Goal: Information Seeking & Learning: Learn about a topic

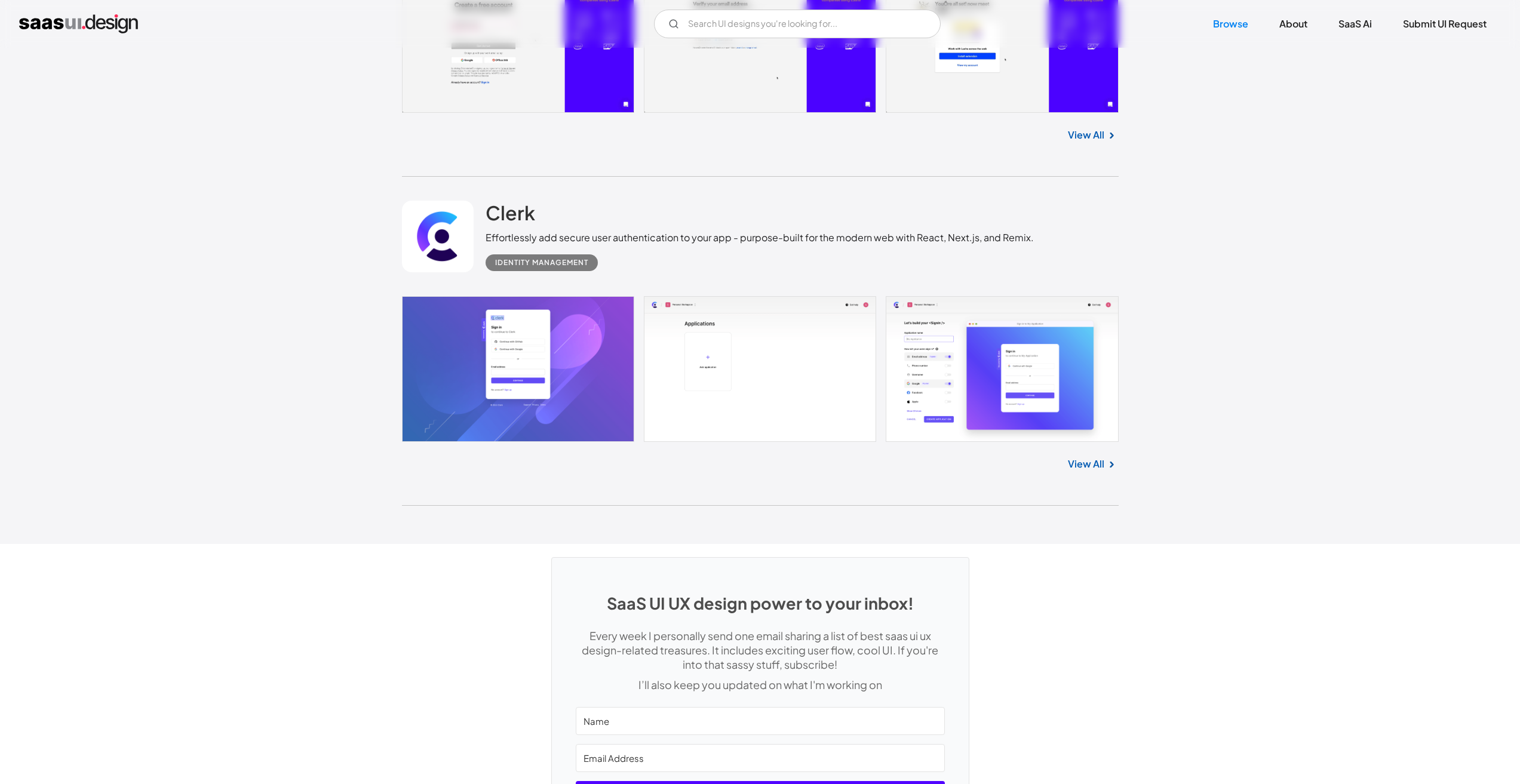
scroll to position [31793, 0]
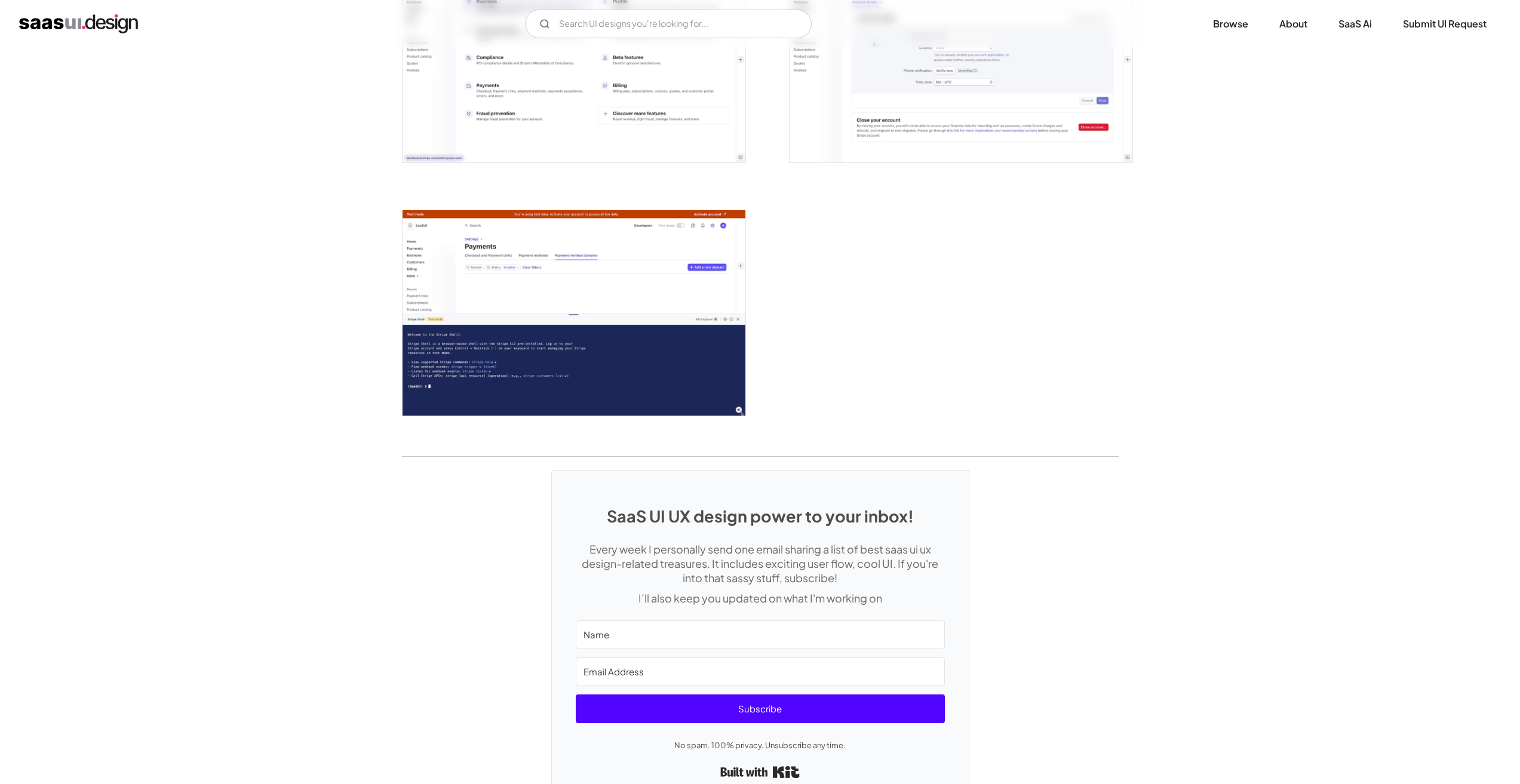
scroll to position [3164, 0]
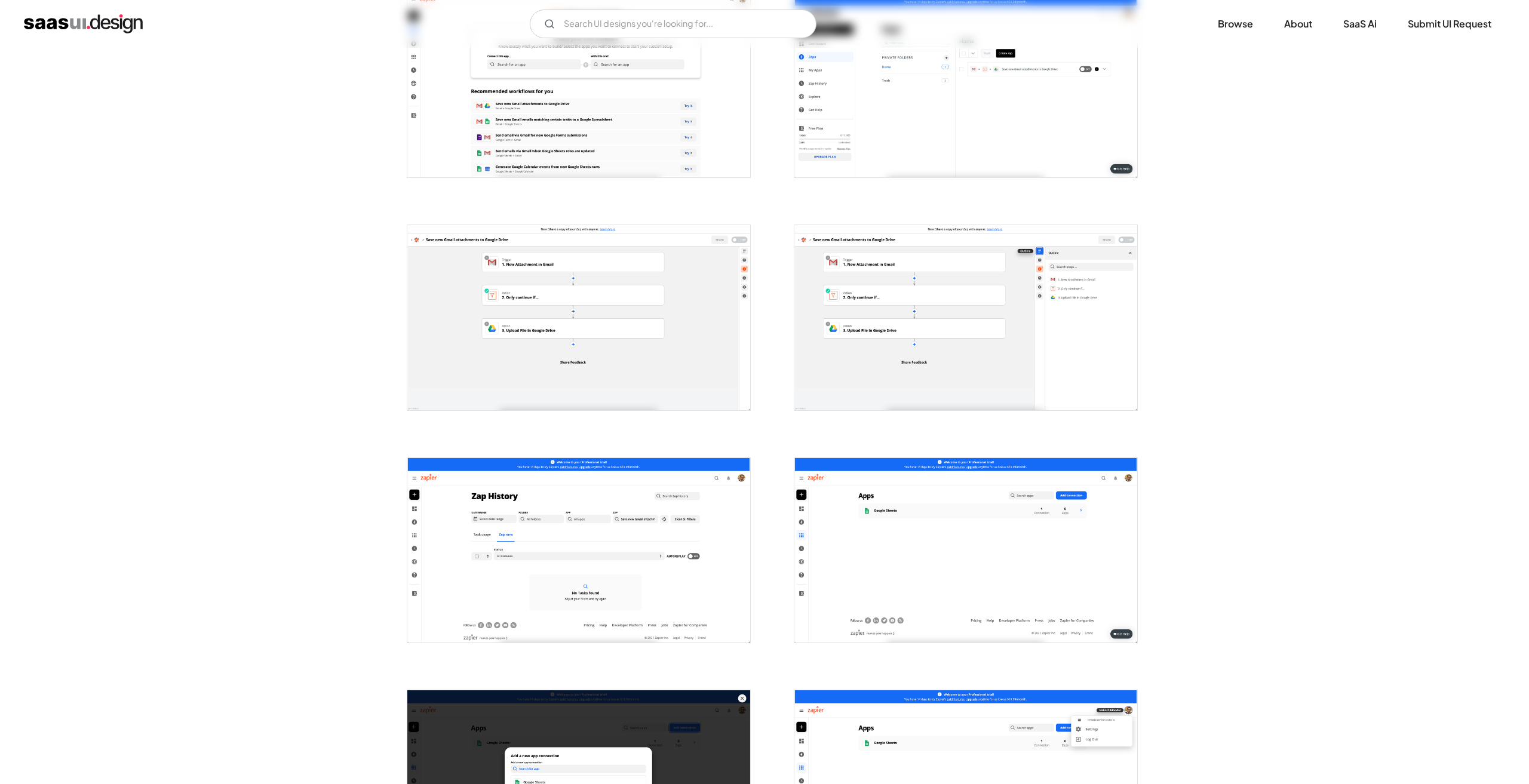
scroll to position [537, 0]
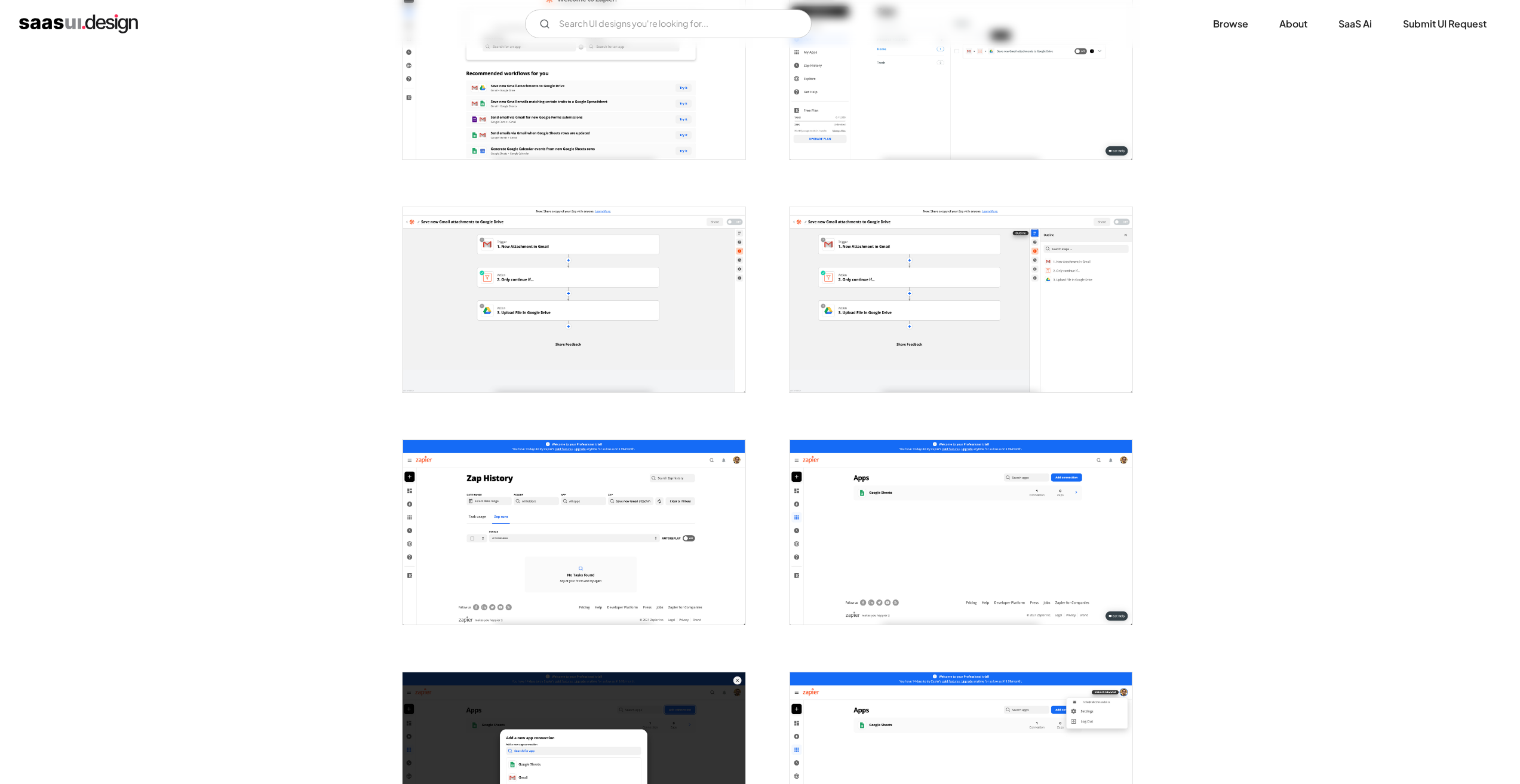
click at [549, 523] on img "open lightbox" at bounding box center [574, 532] width 343 height 185
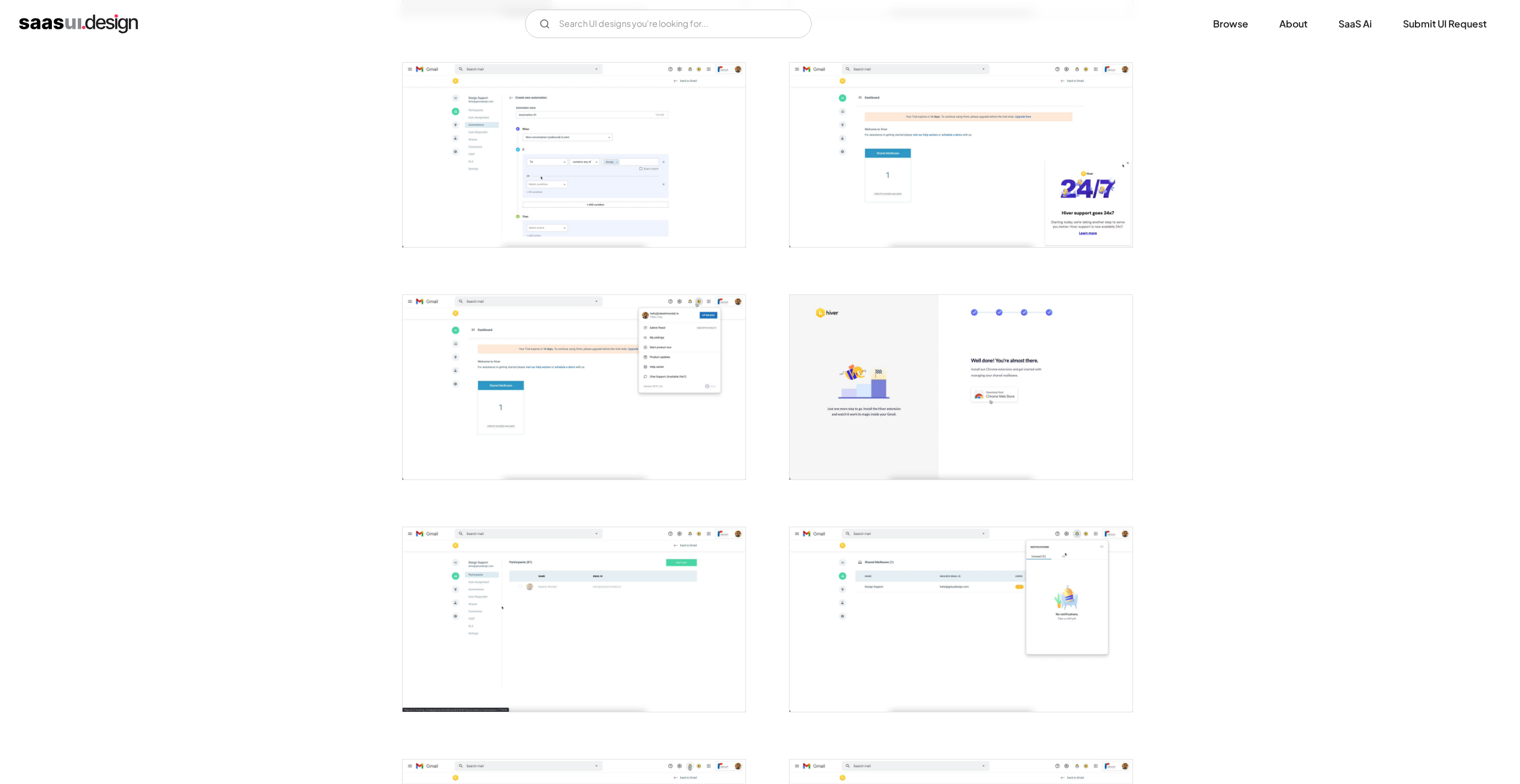
scroll to position [896, 0]
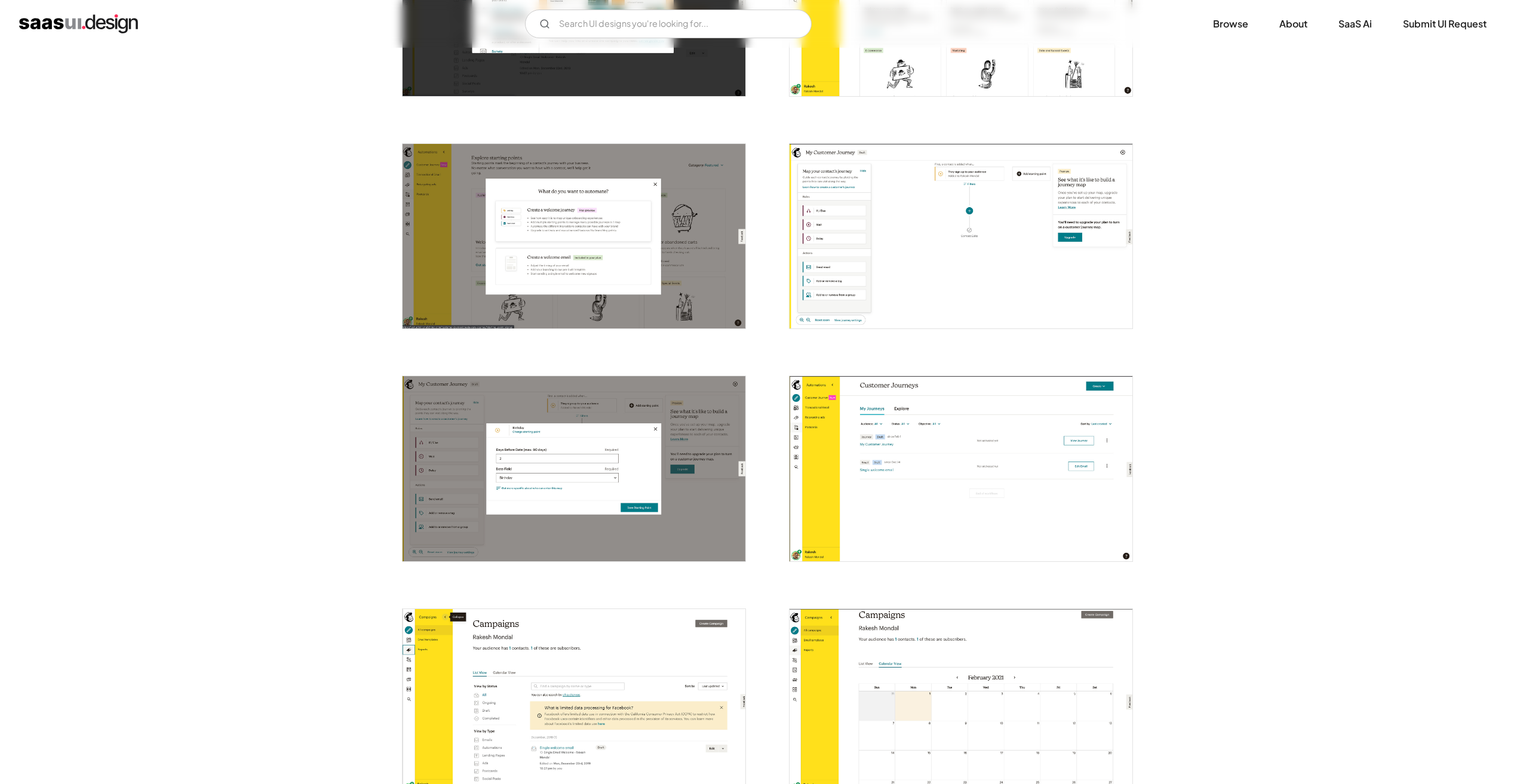
scroll to position [1135, 0]
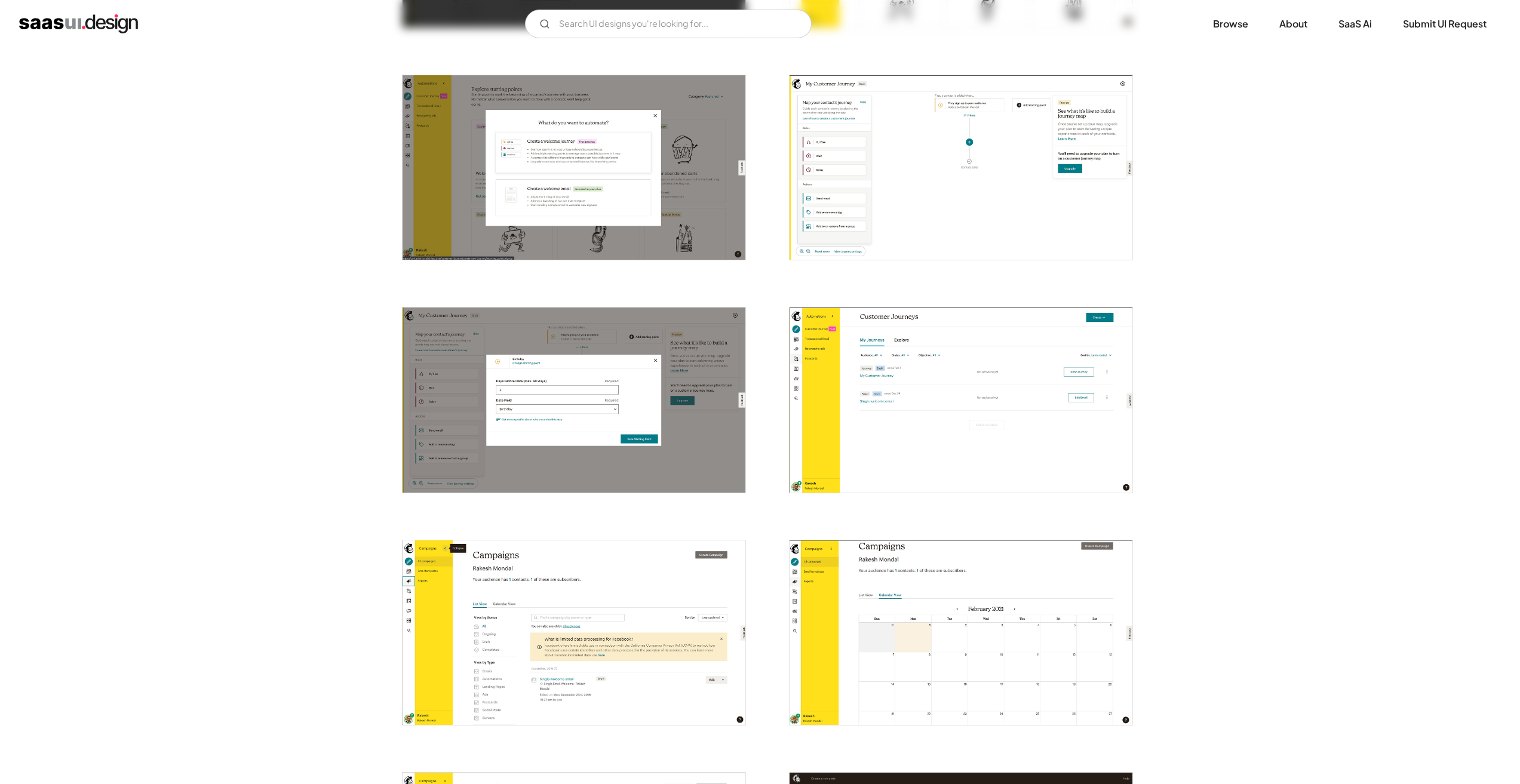
click at [918, 383] on img "open lightbox" at bounding box center [962, 399] width 343 height 185
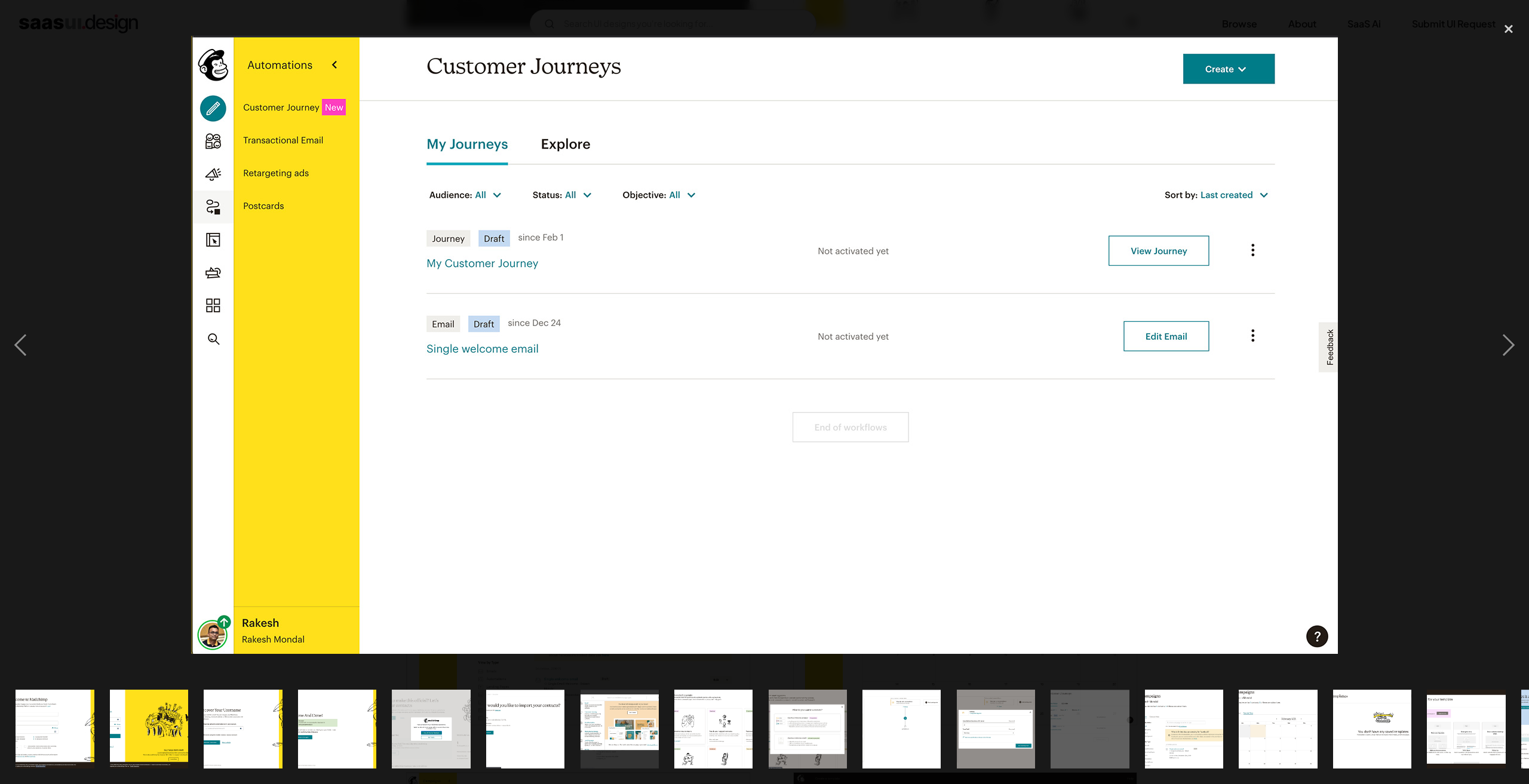
drag, startPoint x: 236, startPoint y: 19, endPoint x: 248, endPoint y: 14, distance: 13.0
click at [238, 19] on div at bounding box center [764, 344] width 1529 height 659
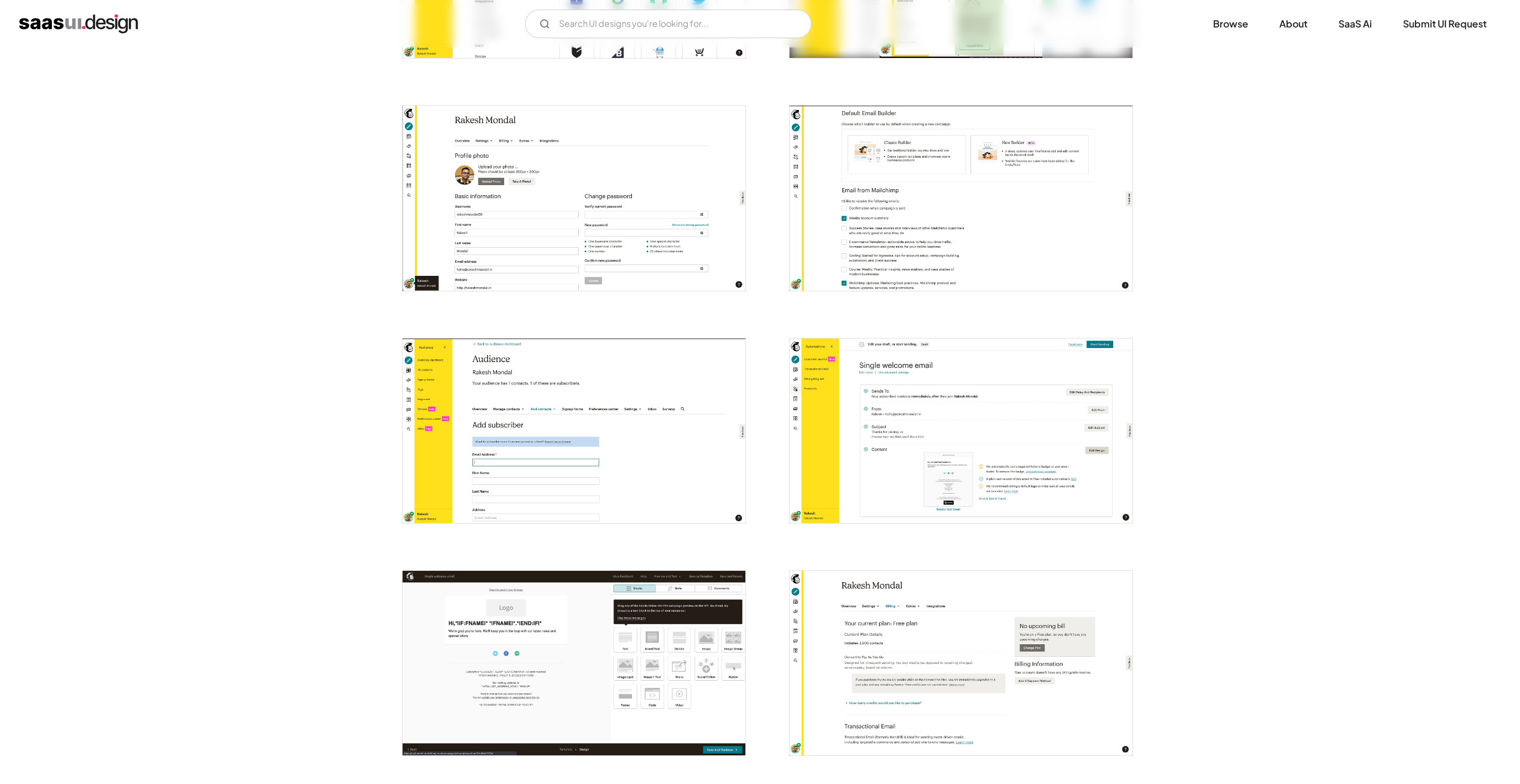
scroll to position [2268, 0]
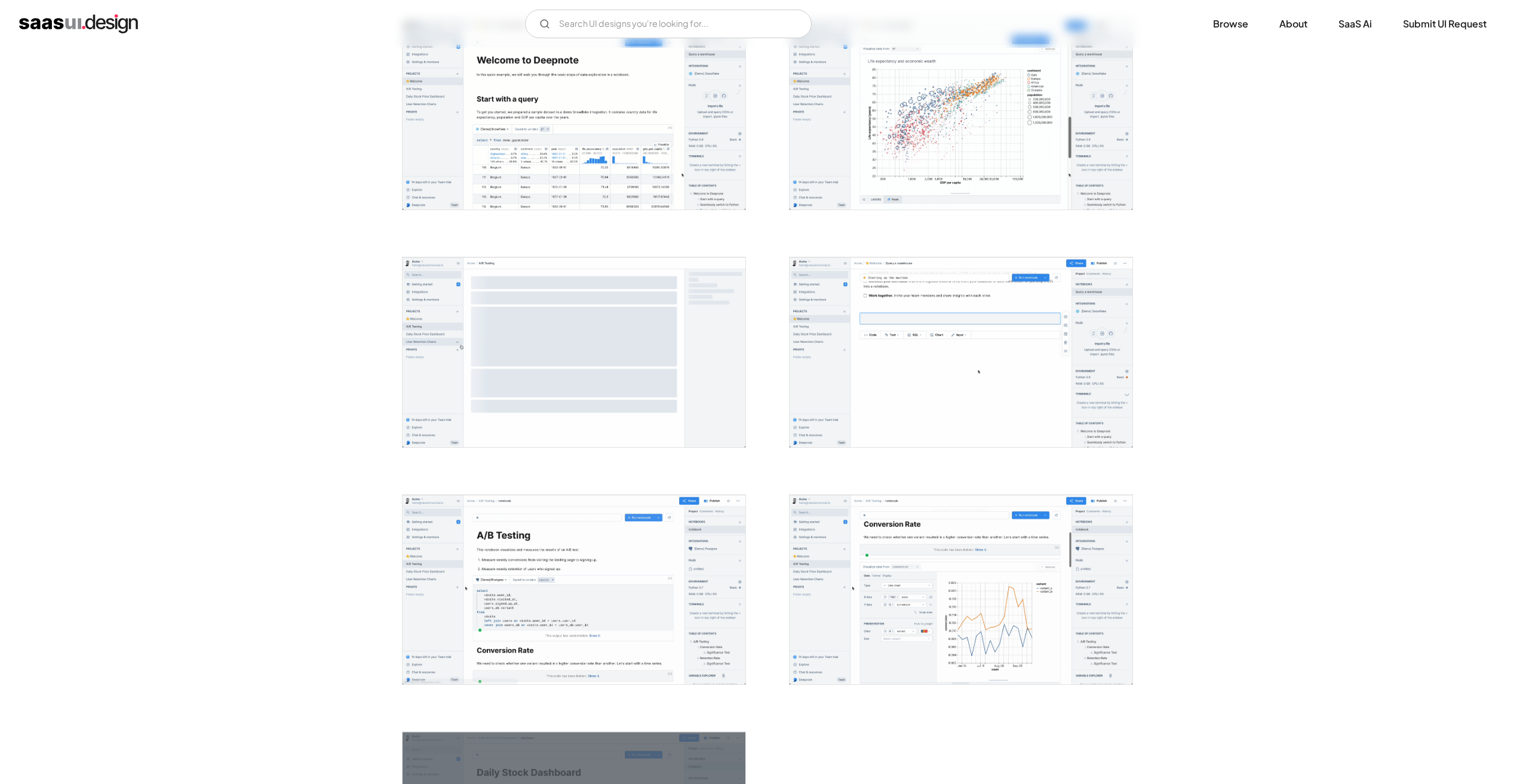
scroll to position [2627, 0]
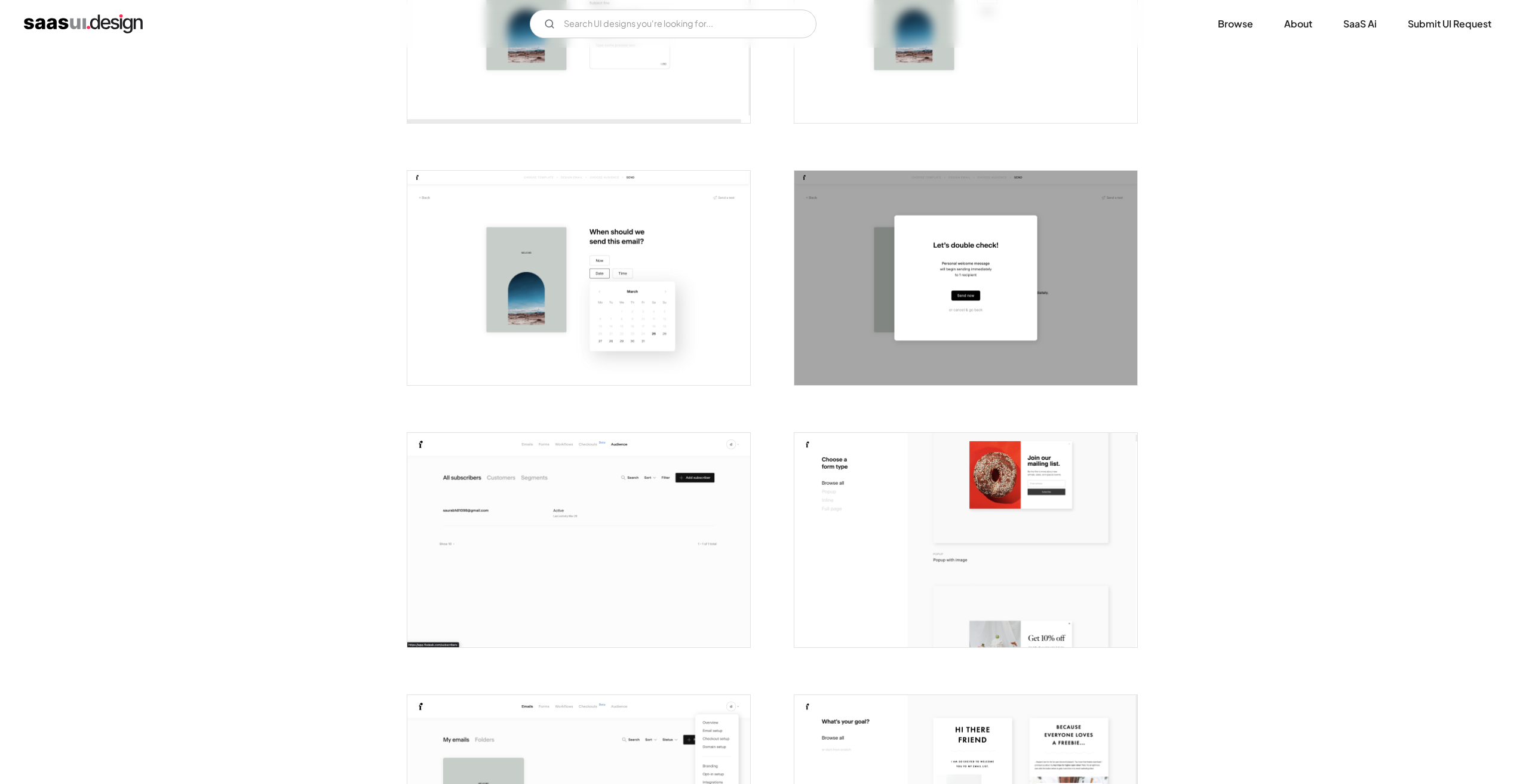
scroll to position [2746, 0]
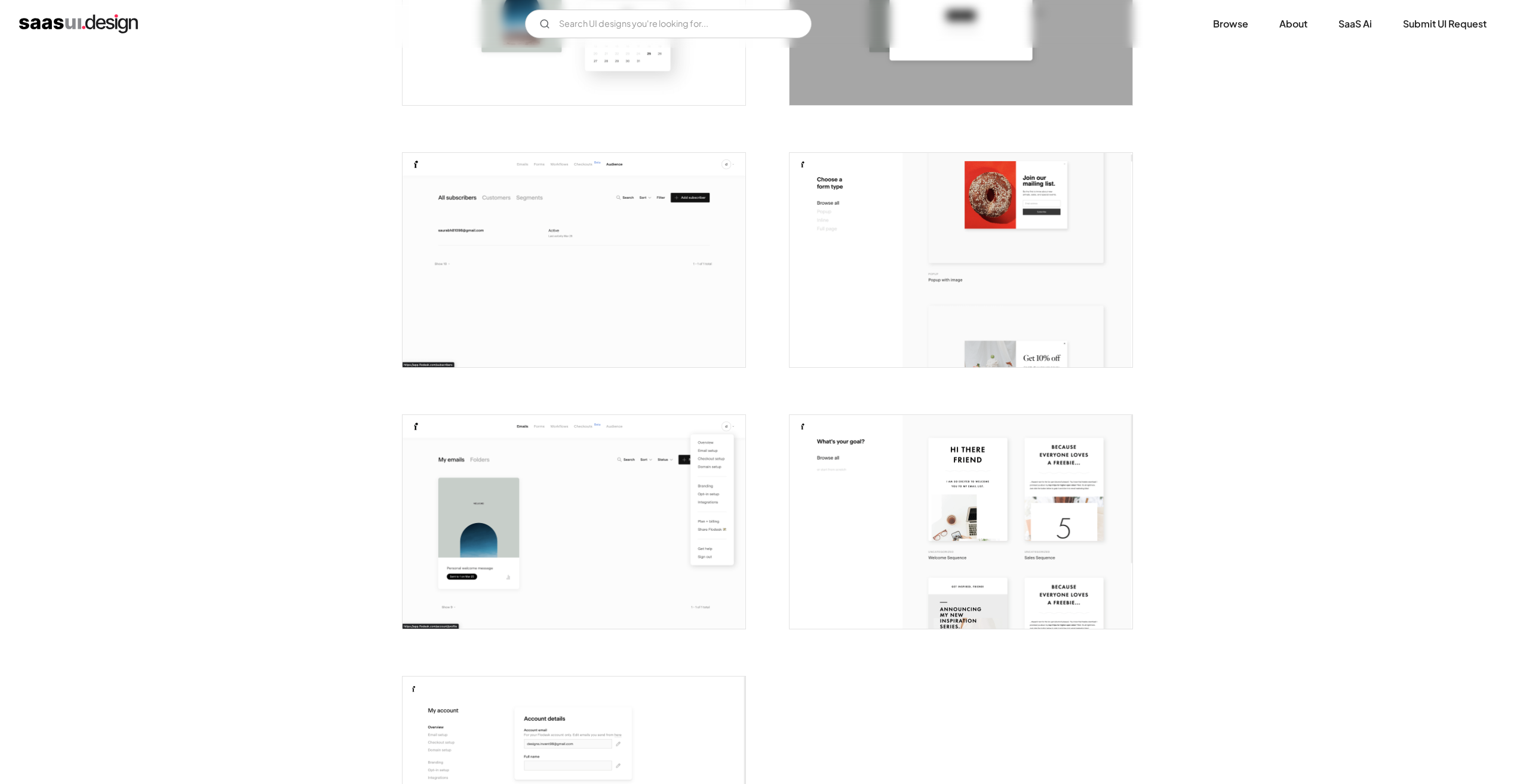
click at [586, 270] on img "open lightbox" at bounding box center [574, 260] width 343 height 215
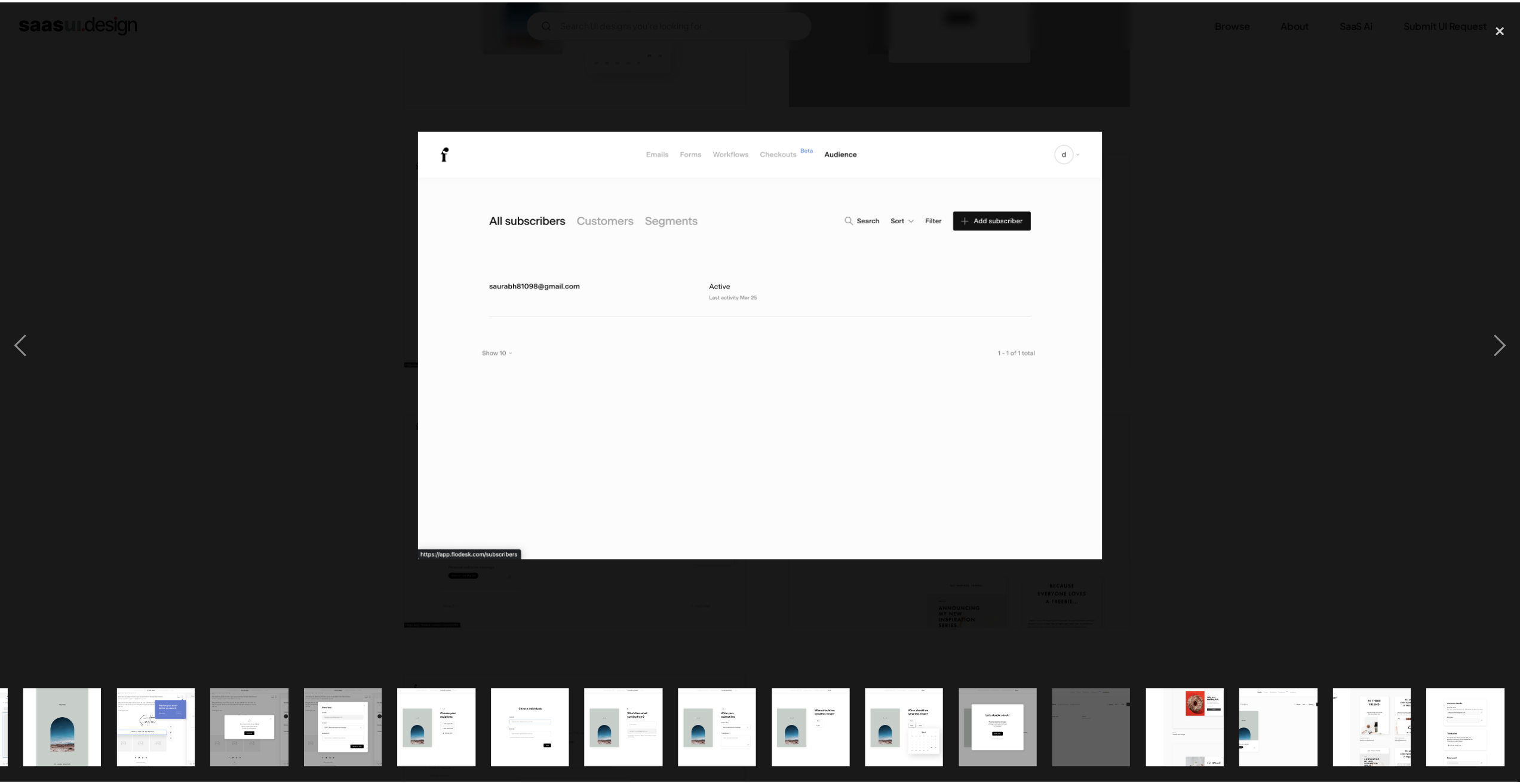
scroll to position [0, 839]
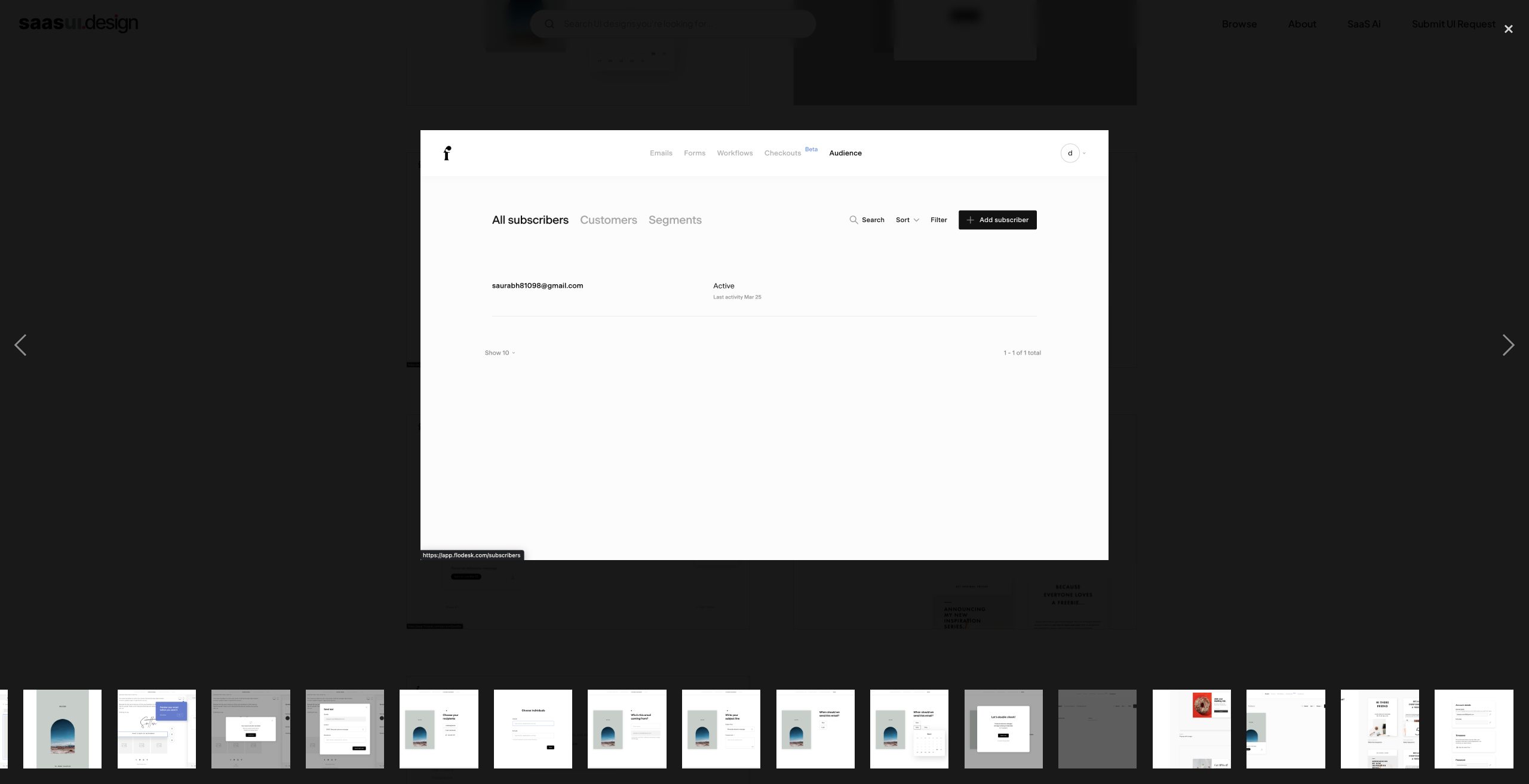
click at [402, 46] on div at bounding box center [764, 344] width 1529 height 659
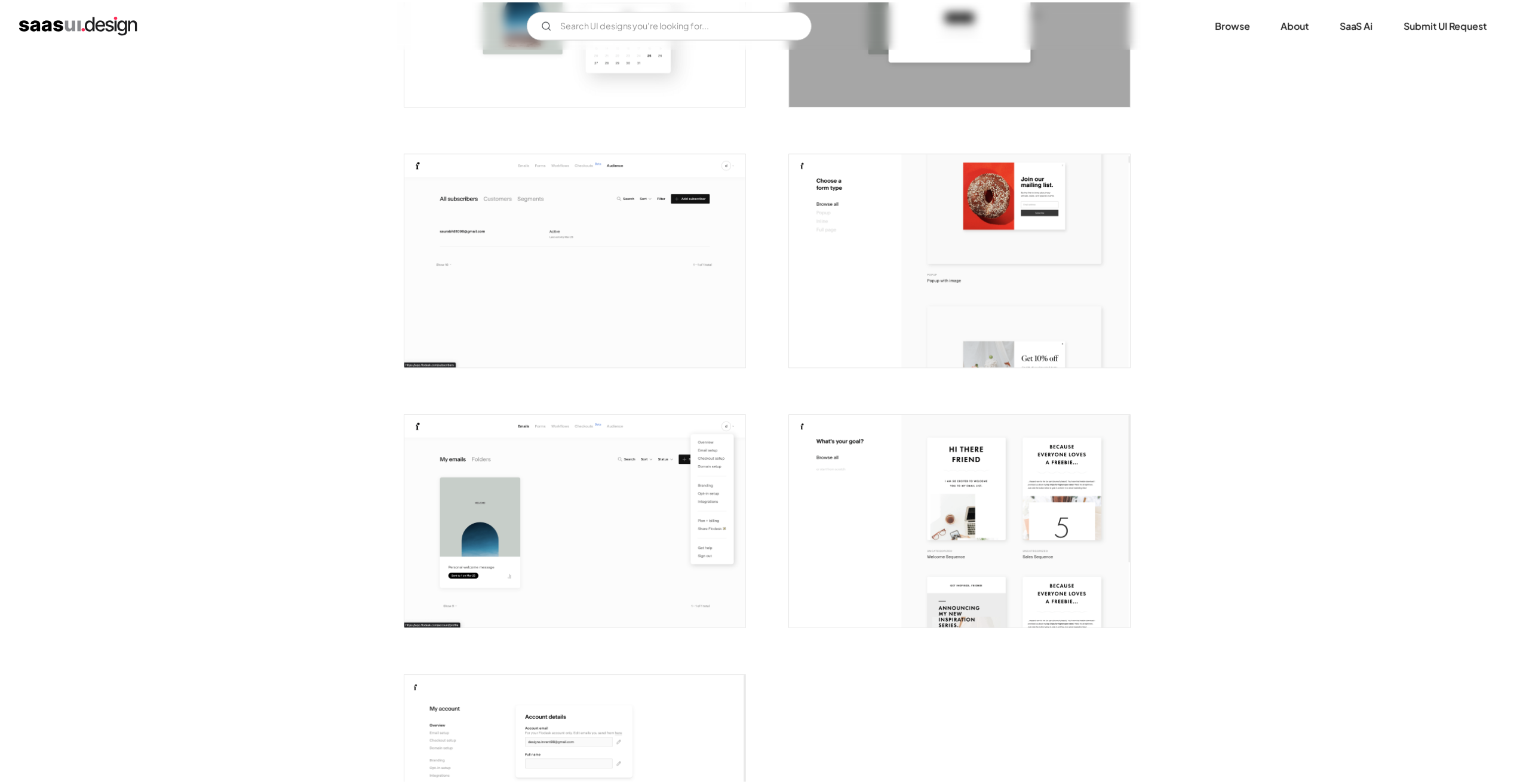
scroll to position [0, 0]
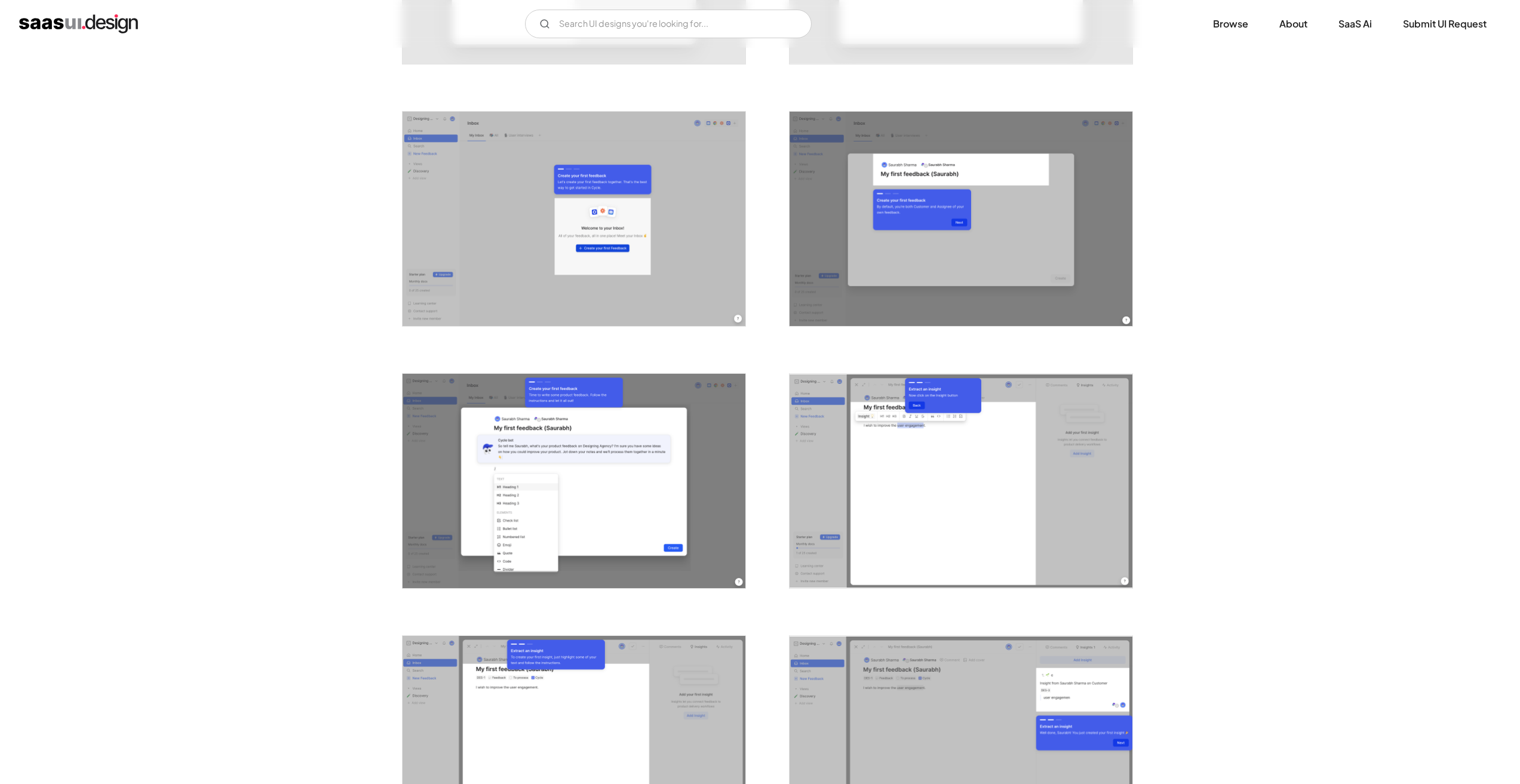
scroll to position [1194, 0]
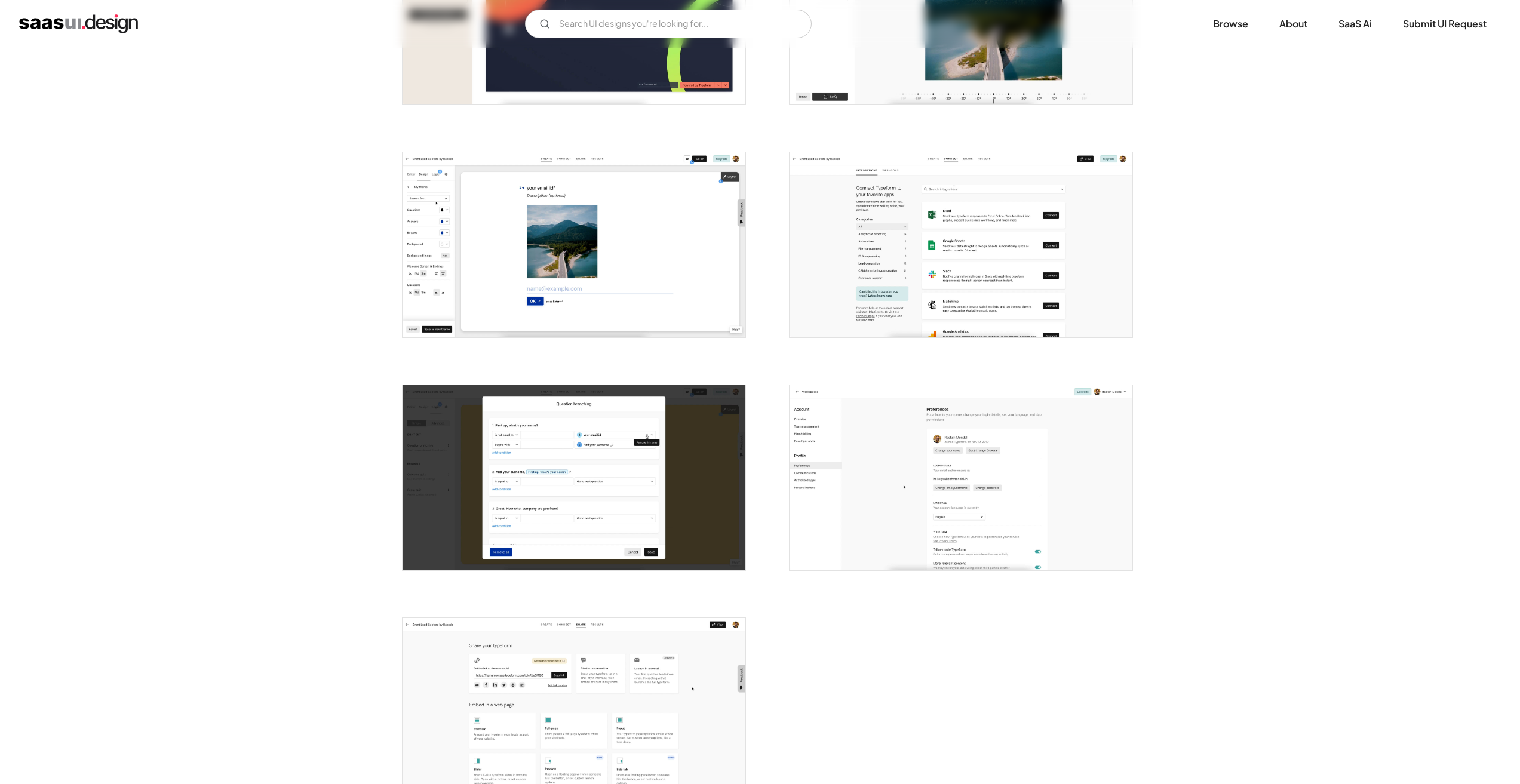
scroll to position [2687, 0]
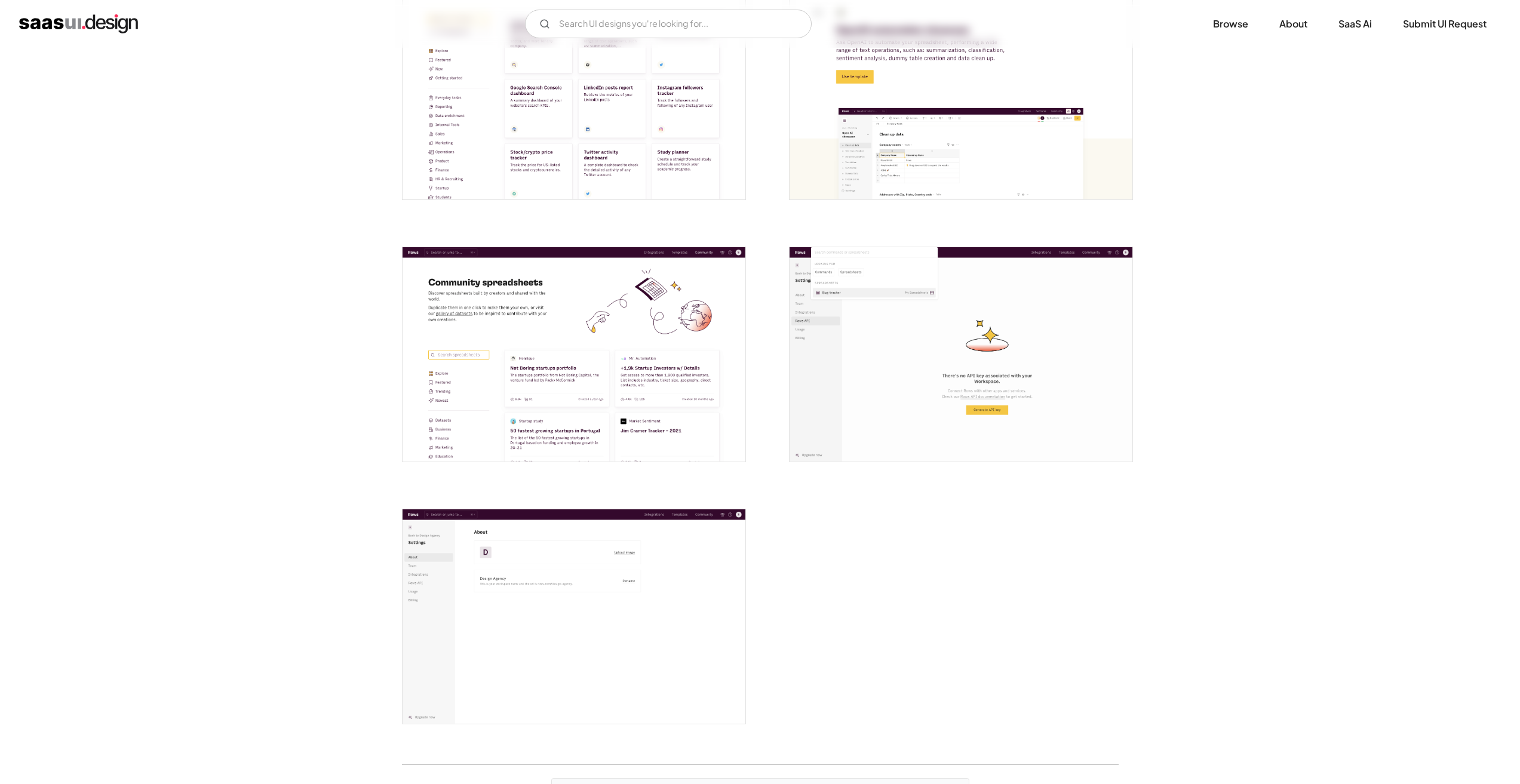
scroll to position [2687, 0]
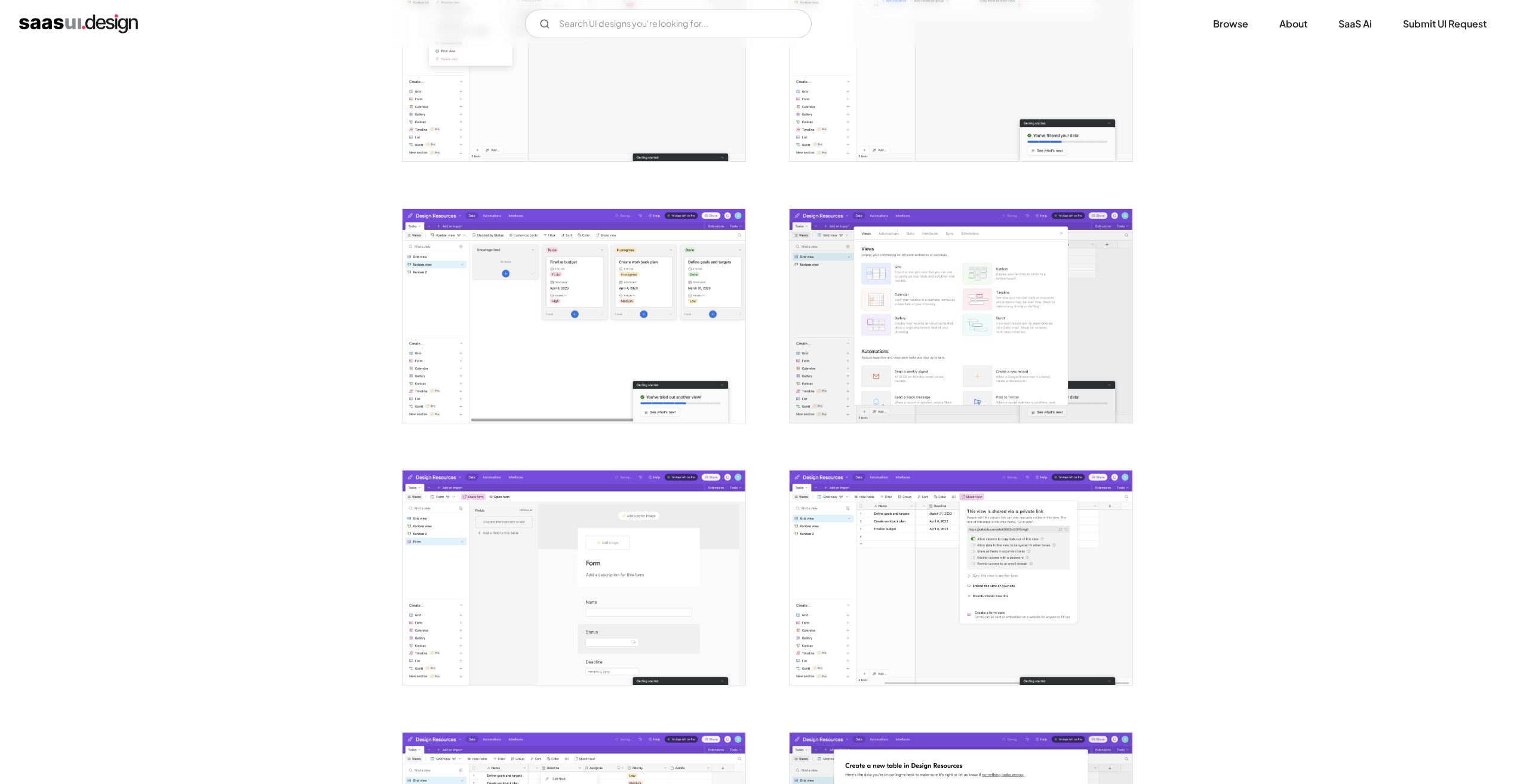
scroll to position [1910, 0]
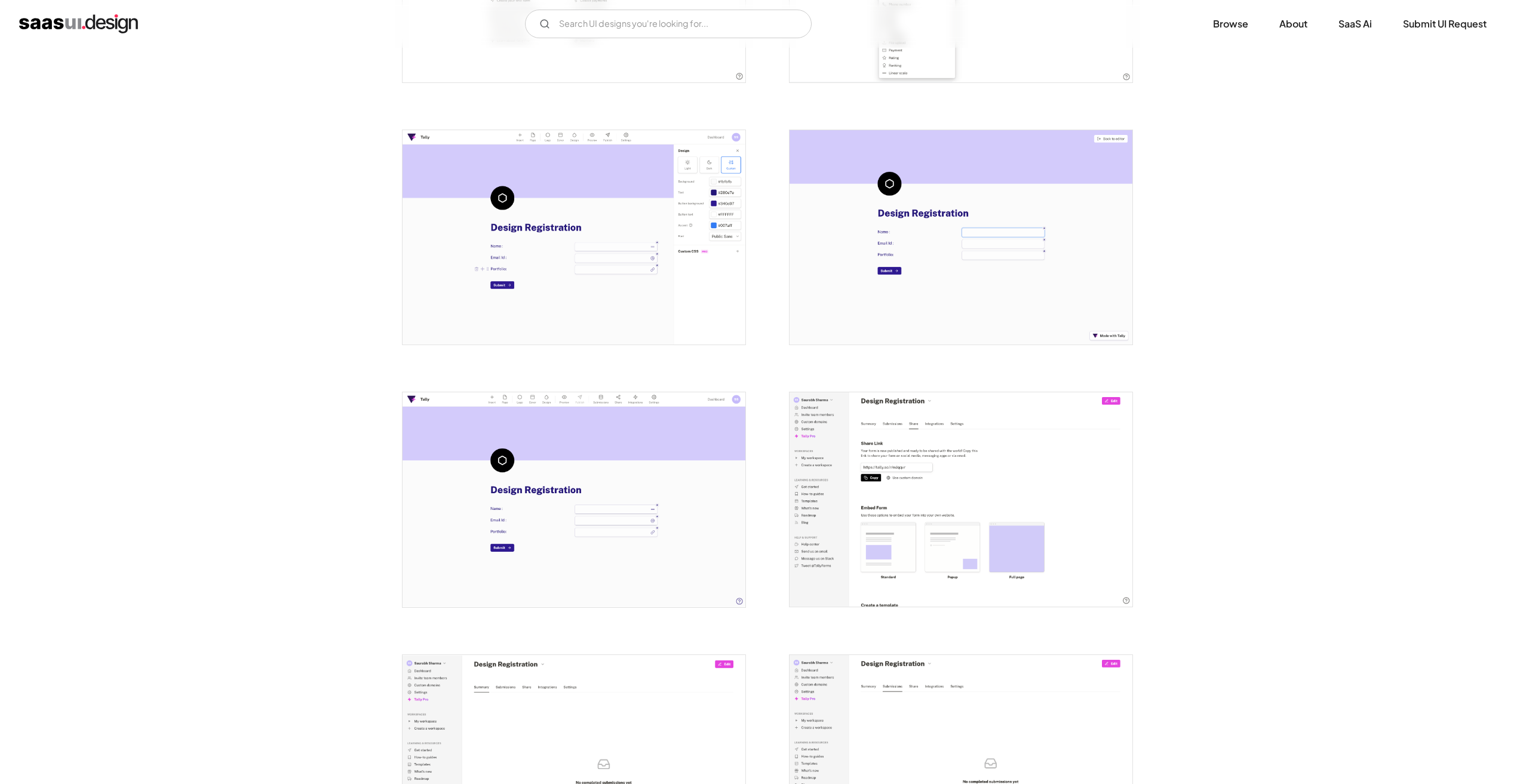
scroll to position [955, 0]
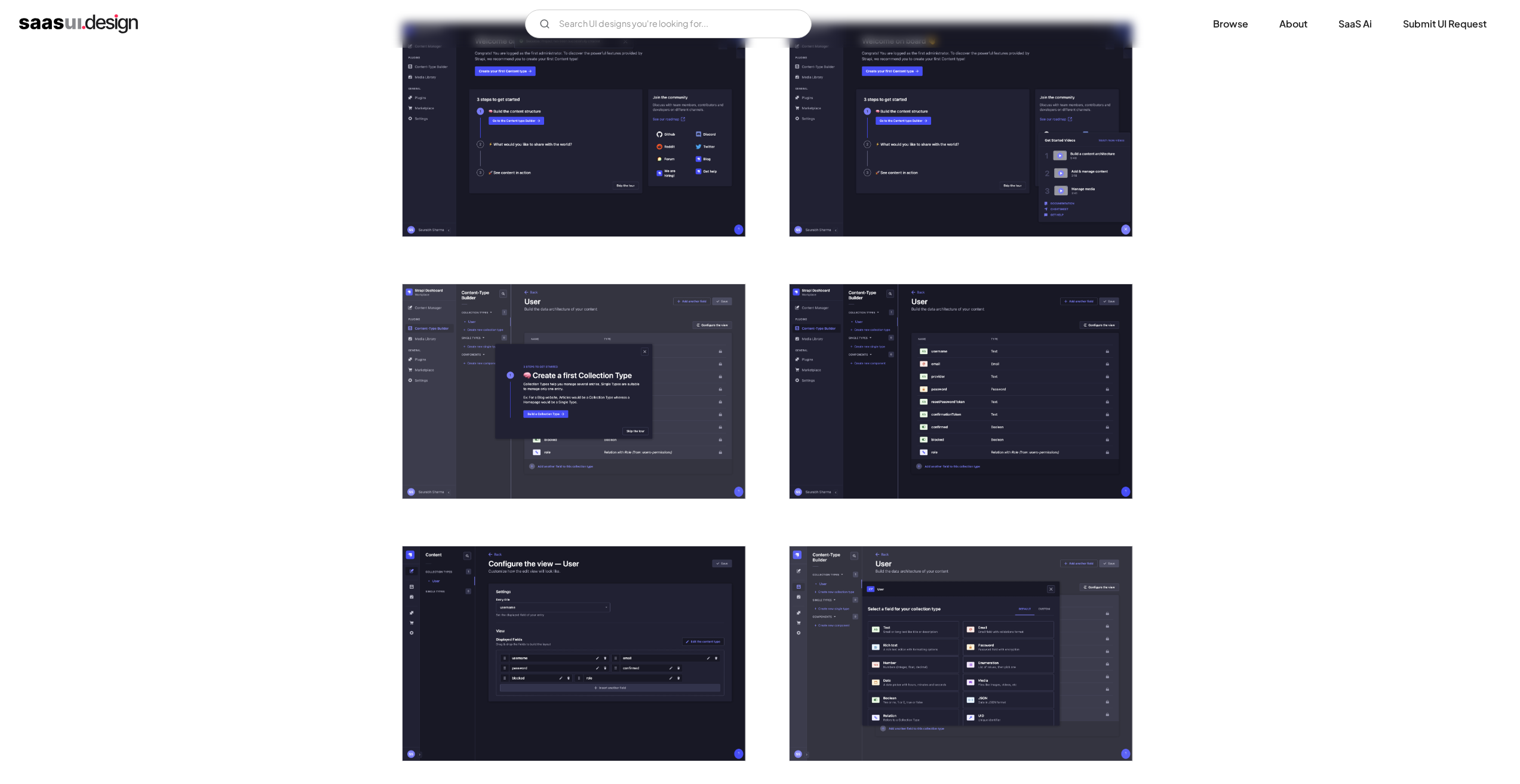
scroll to position [298, 0]
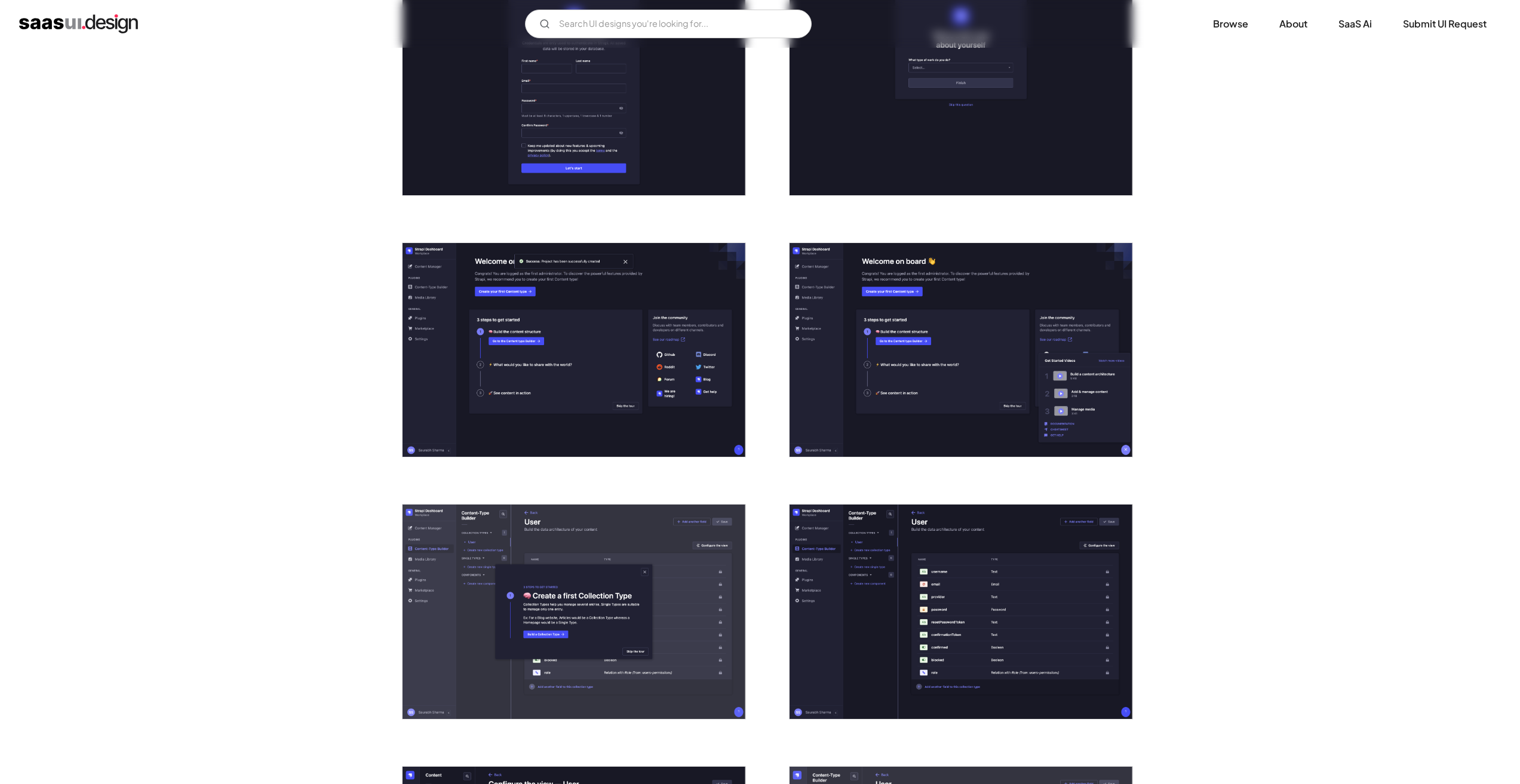
click at [865, 351] on img "open lightbox" at bounding box center [962, 351] width 343 height 215
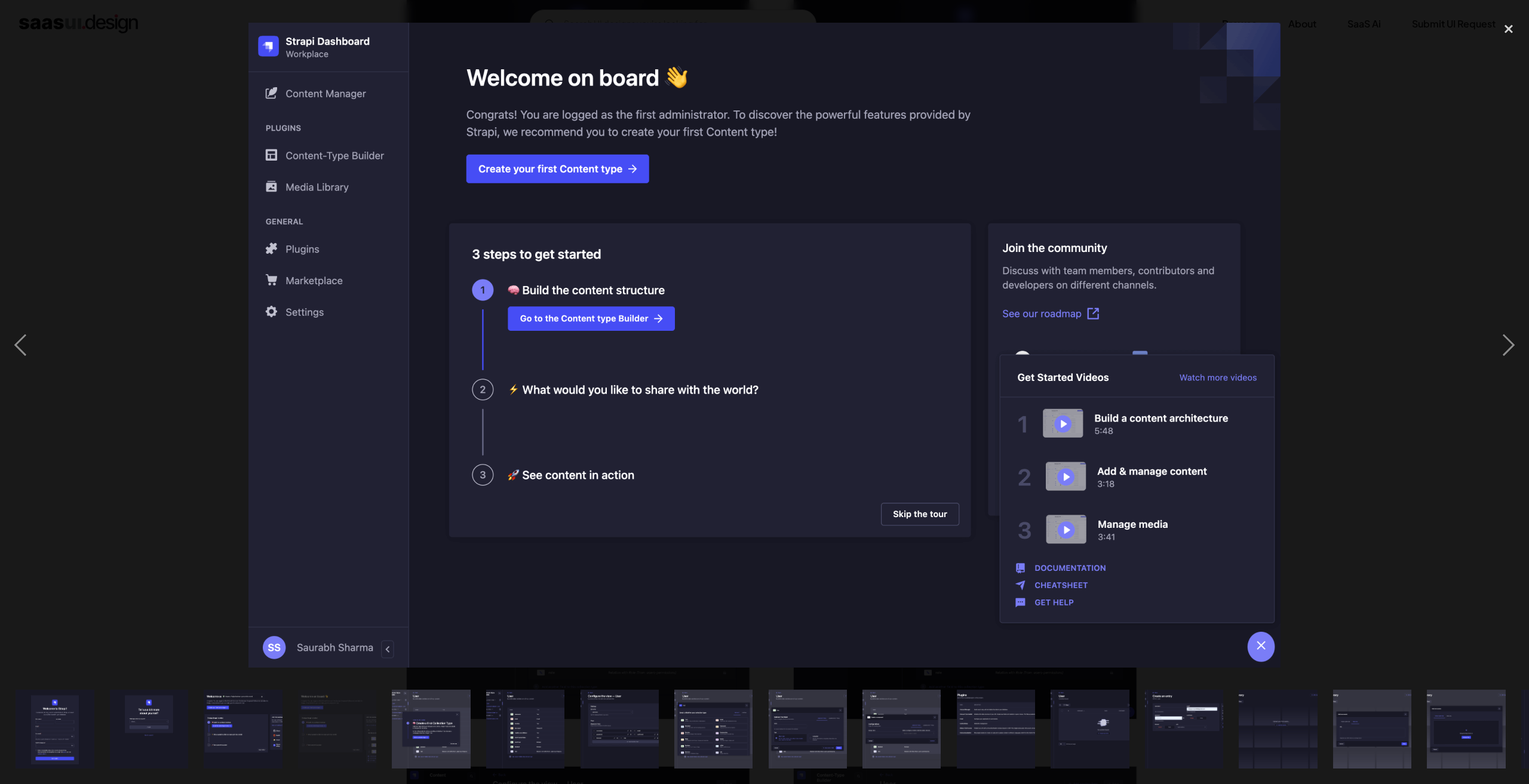
click at [172, 177] on div at bounding box center [764, 344] width 1529 height 659
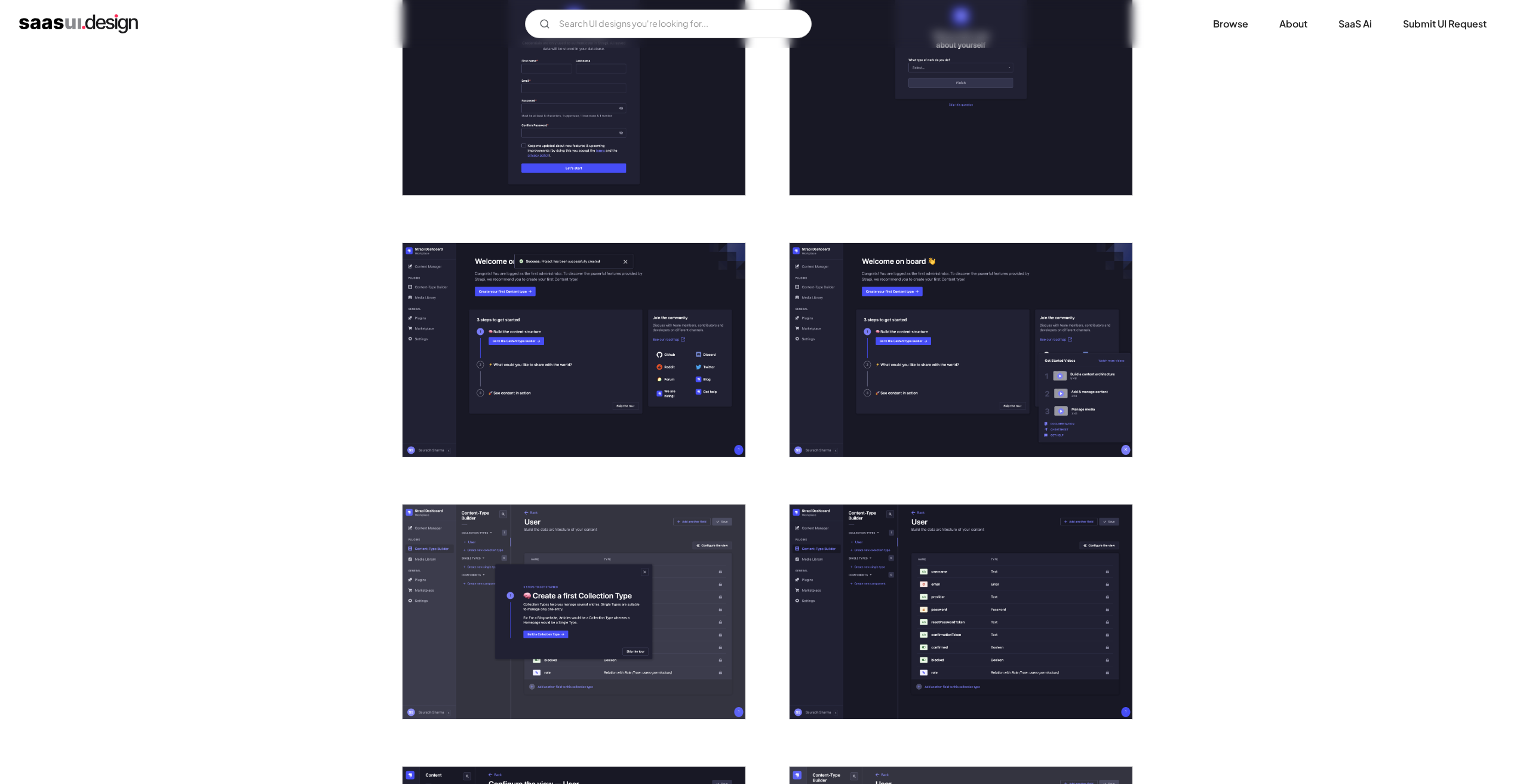
click at [1030, 608] on img "open lightbox" at bounding box center [962, 612] width 343 height 215
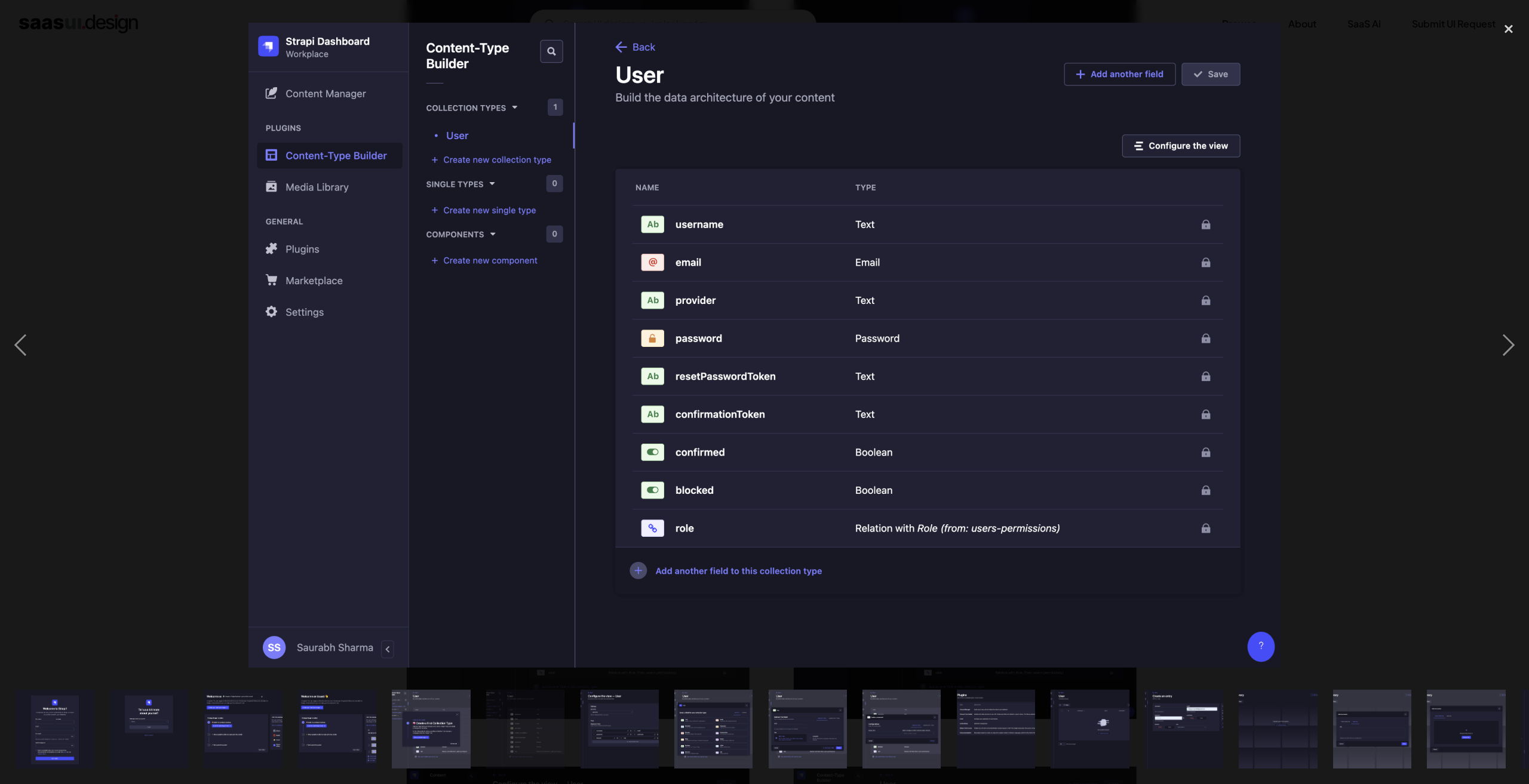
click at [156, 151] on div at bounding box center [764, 344] width 1529 height 659
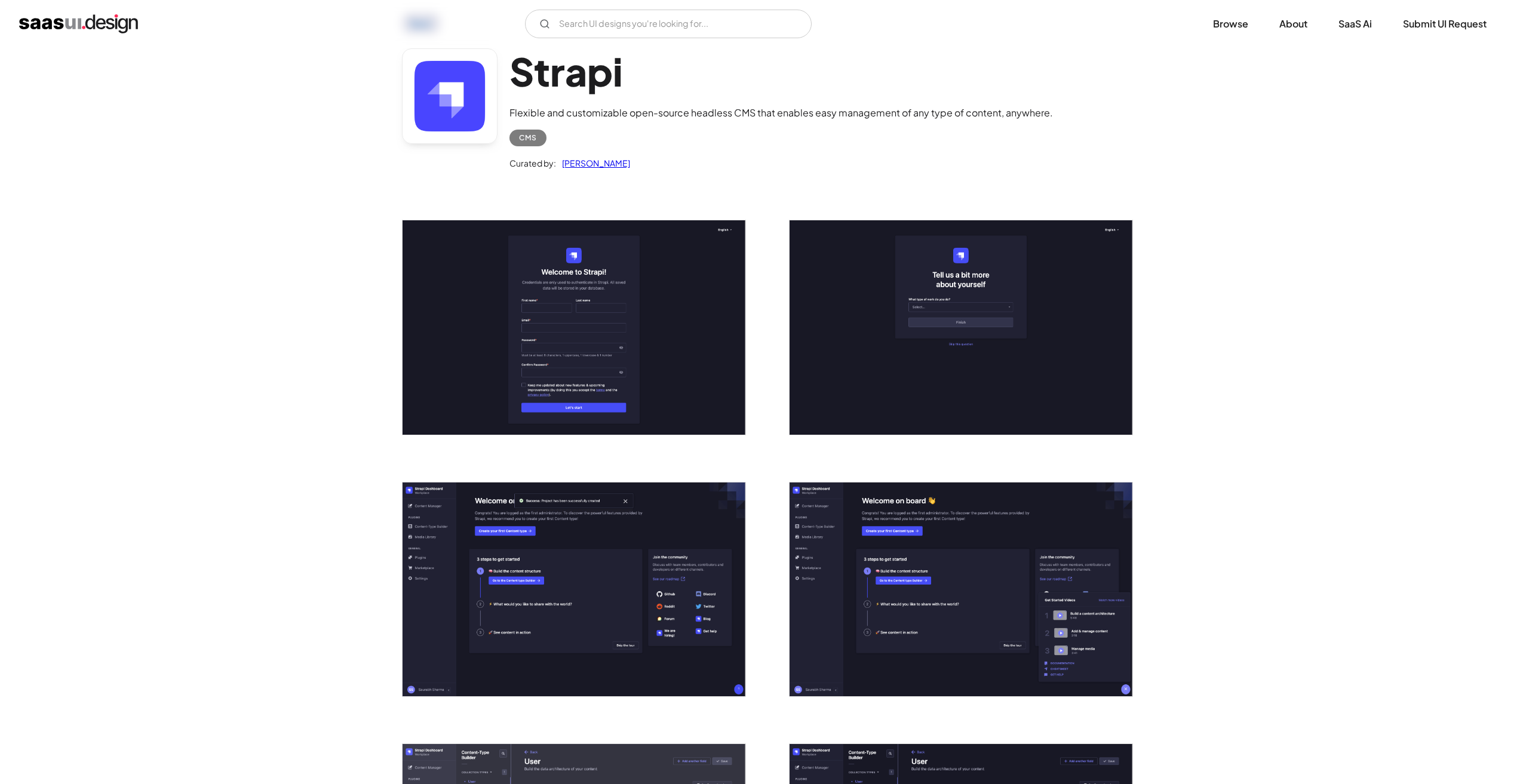
scroll to position [0, 0]
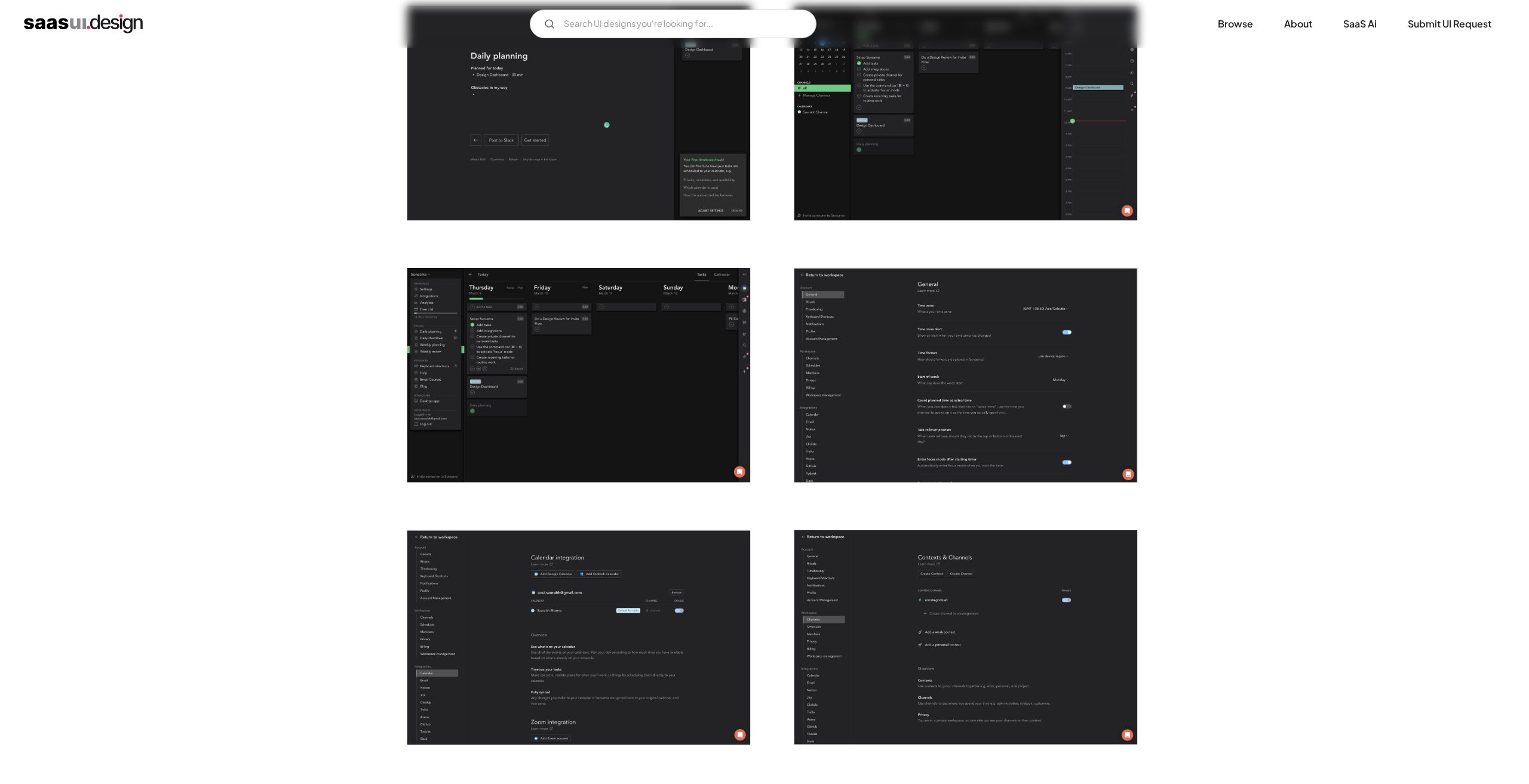
scroll to position [2388, 0]
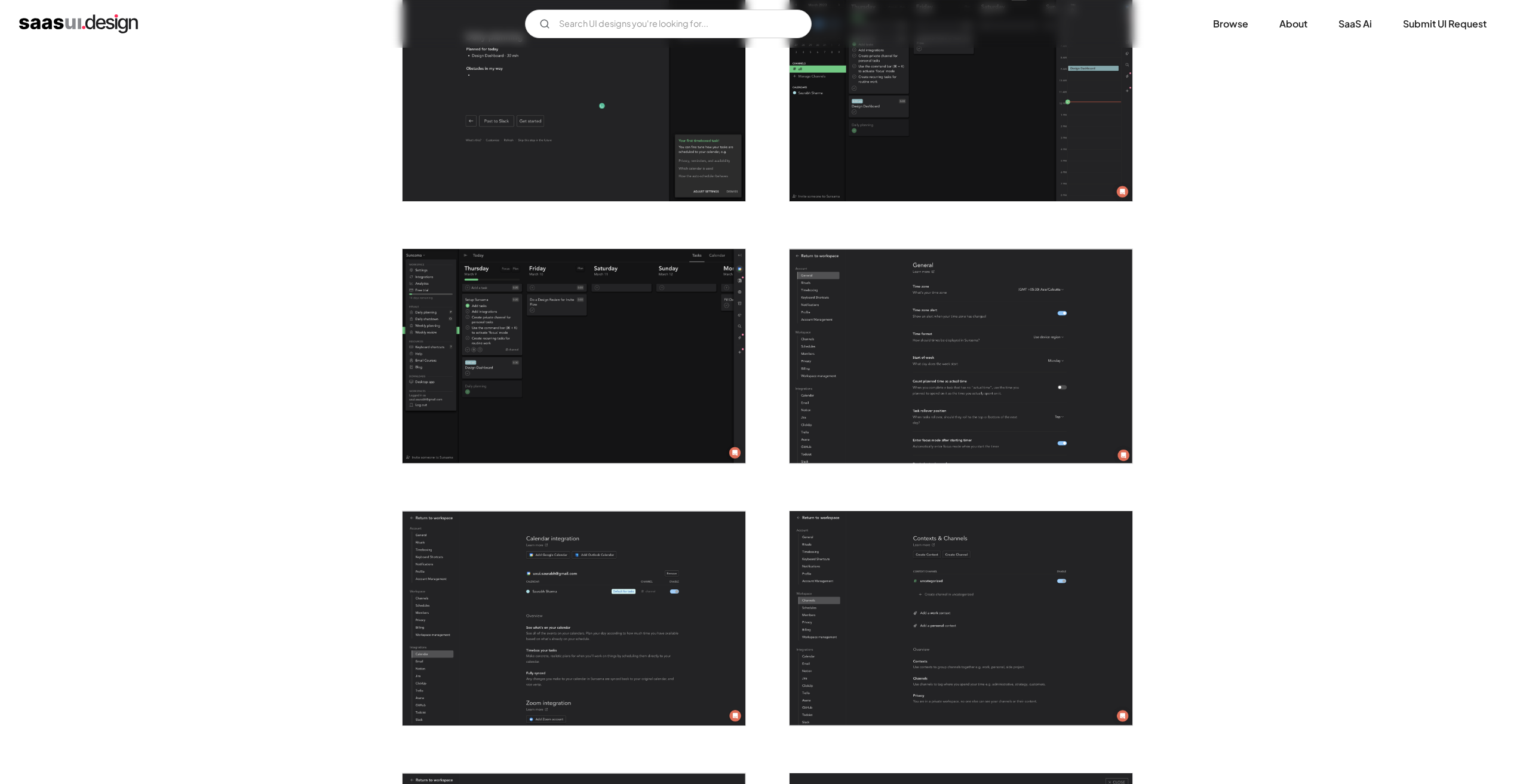
click at [566, 335] on img "open lightbox" at bounding box center [574, 356] width 343 height 215
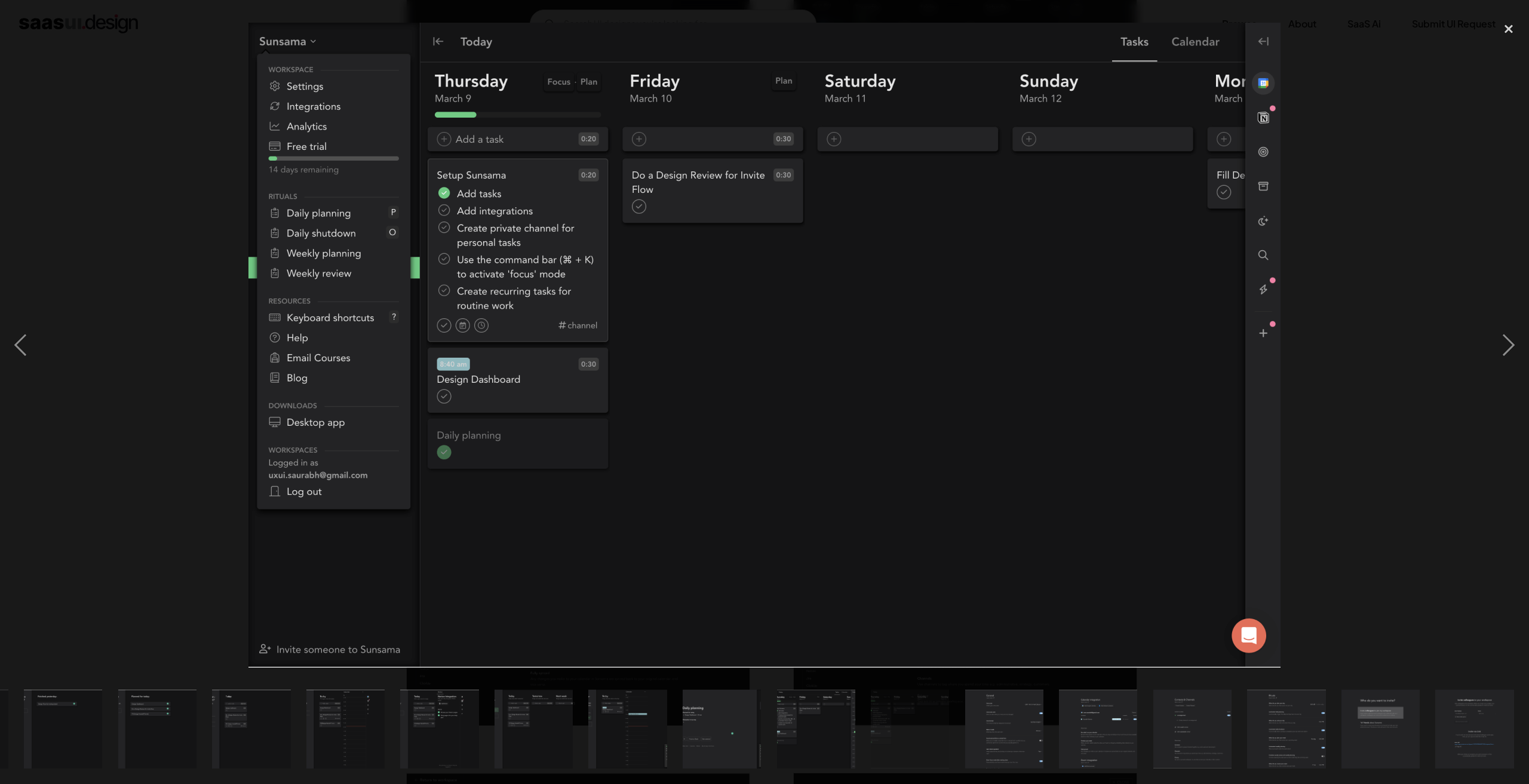
scroll to position [0, 839]
click at [160, 69] on div at bounding box center [764, 344] width 1529 height 659
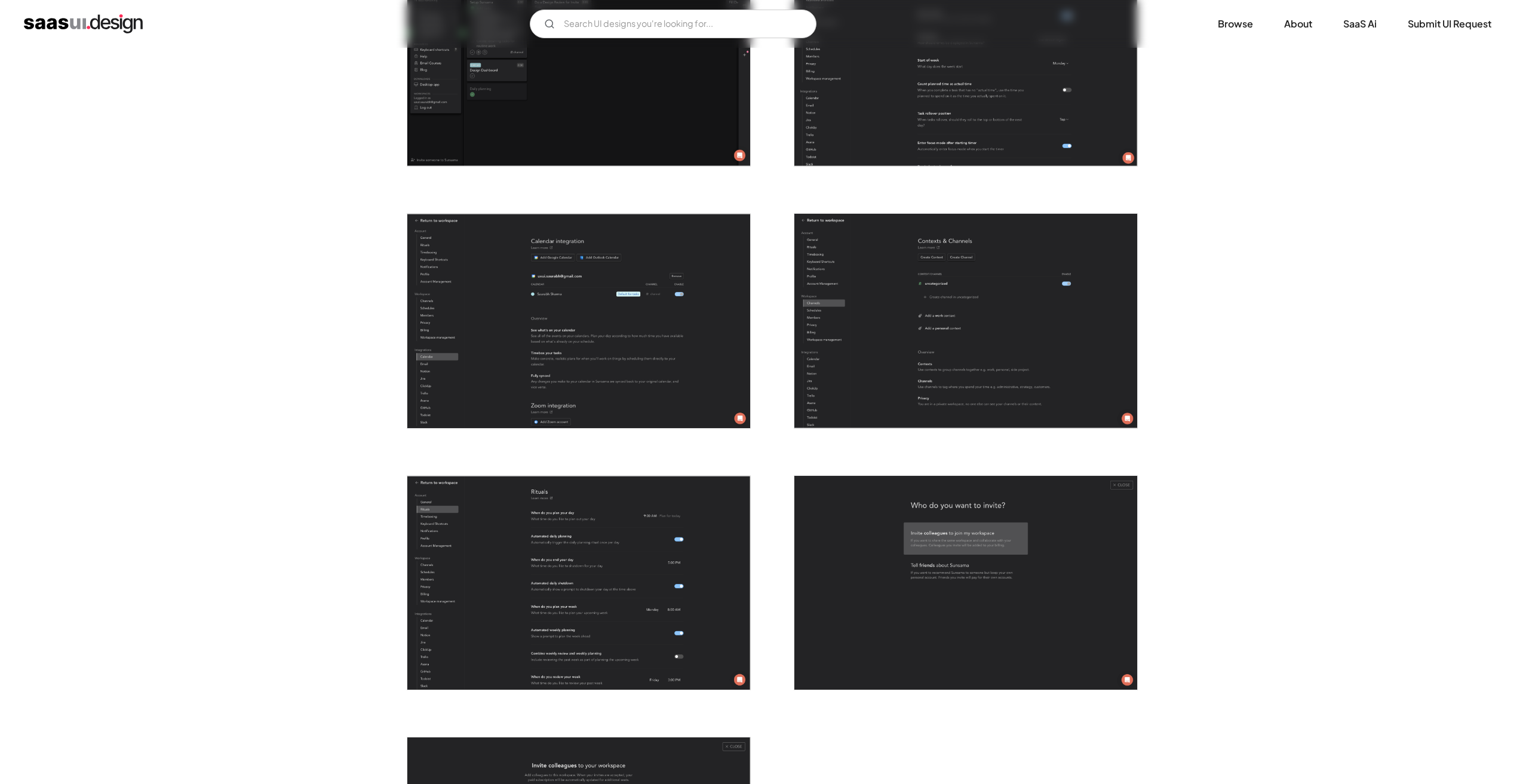
scroll to position [2687, 0]
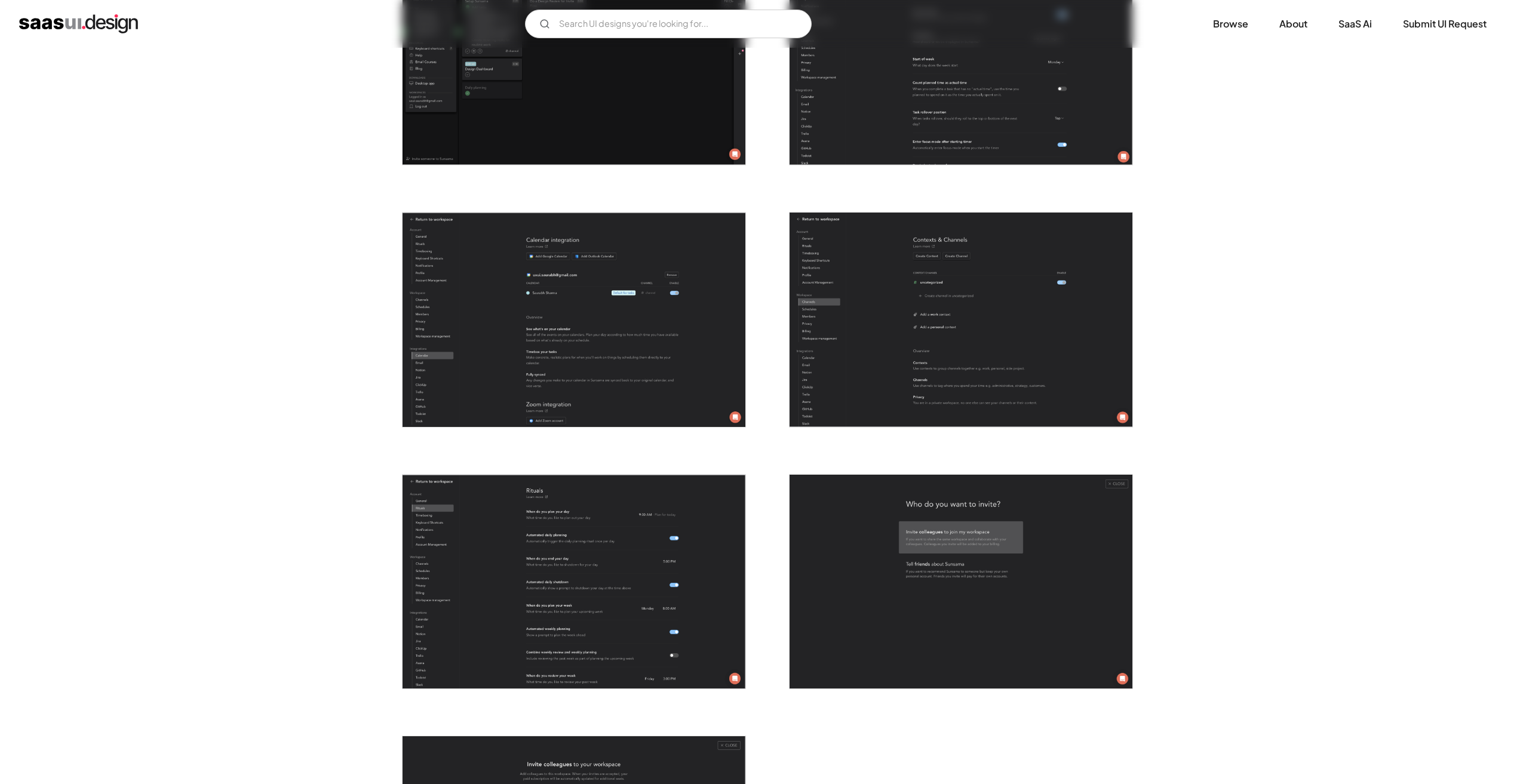
click at [535, 273] on img "open lightbox" at bounding box center [574, 320] width 343 height 215
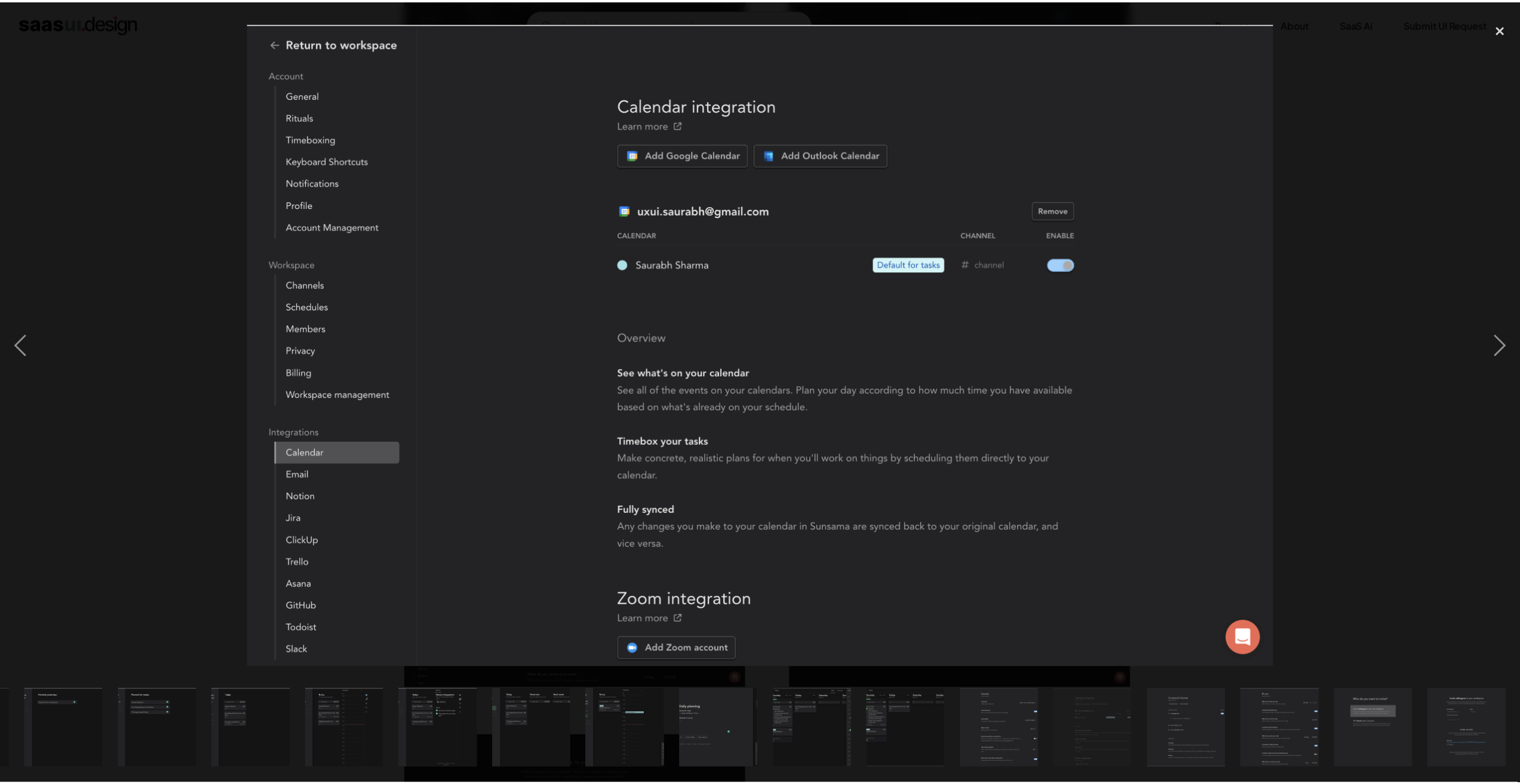
scroll to position [0, 839]
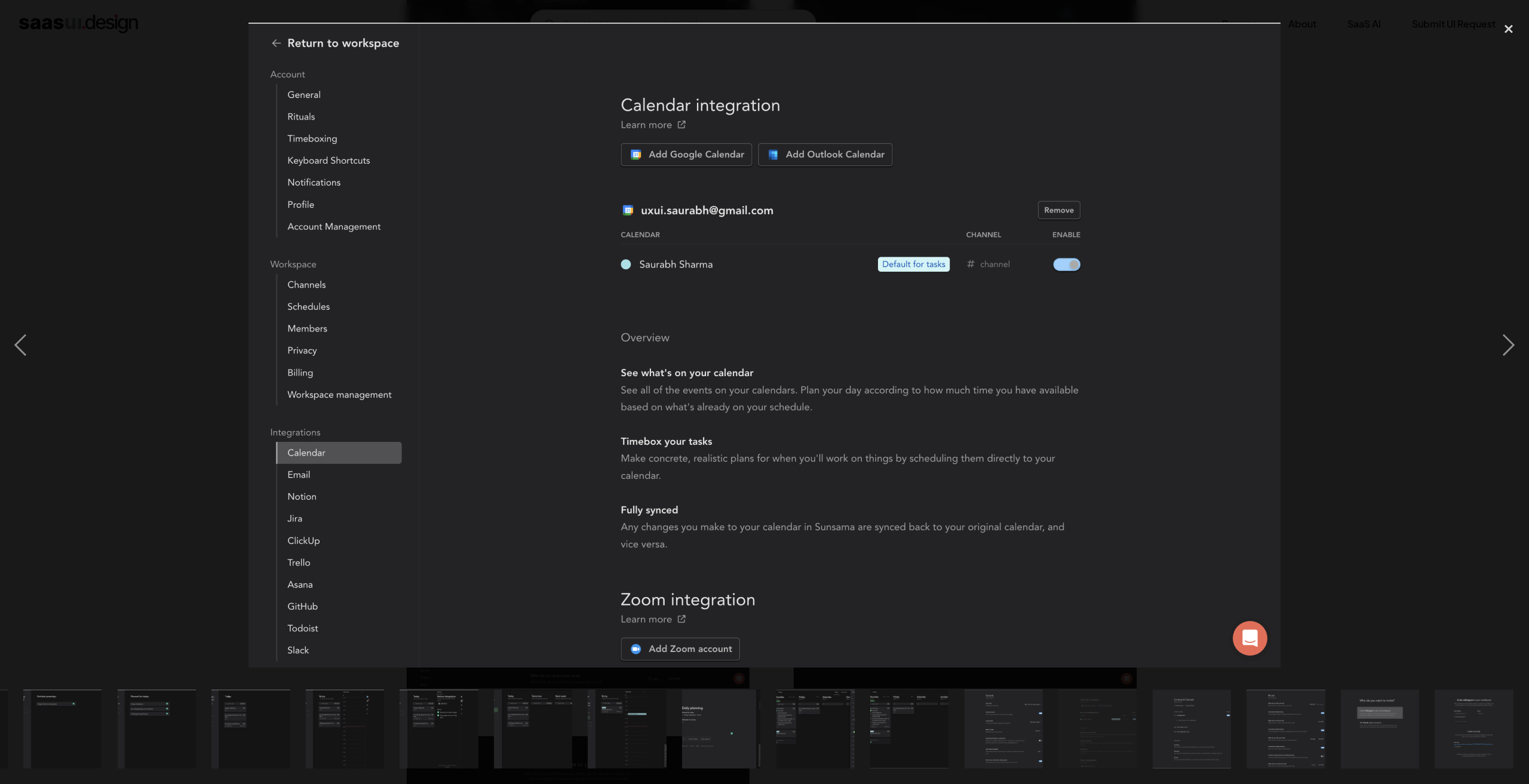
click at [133, 209] on div at bounding box center [764, 344] width 1529 height 659
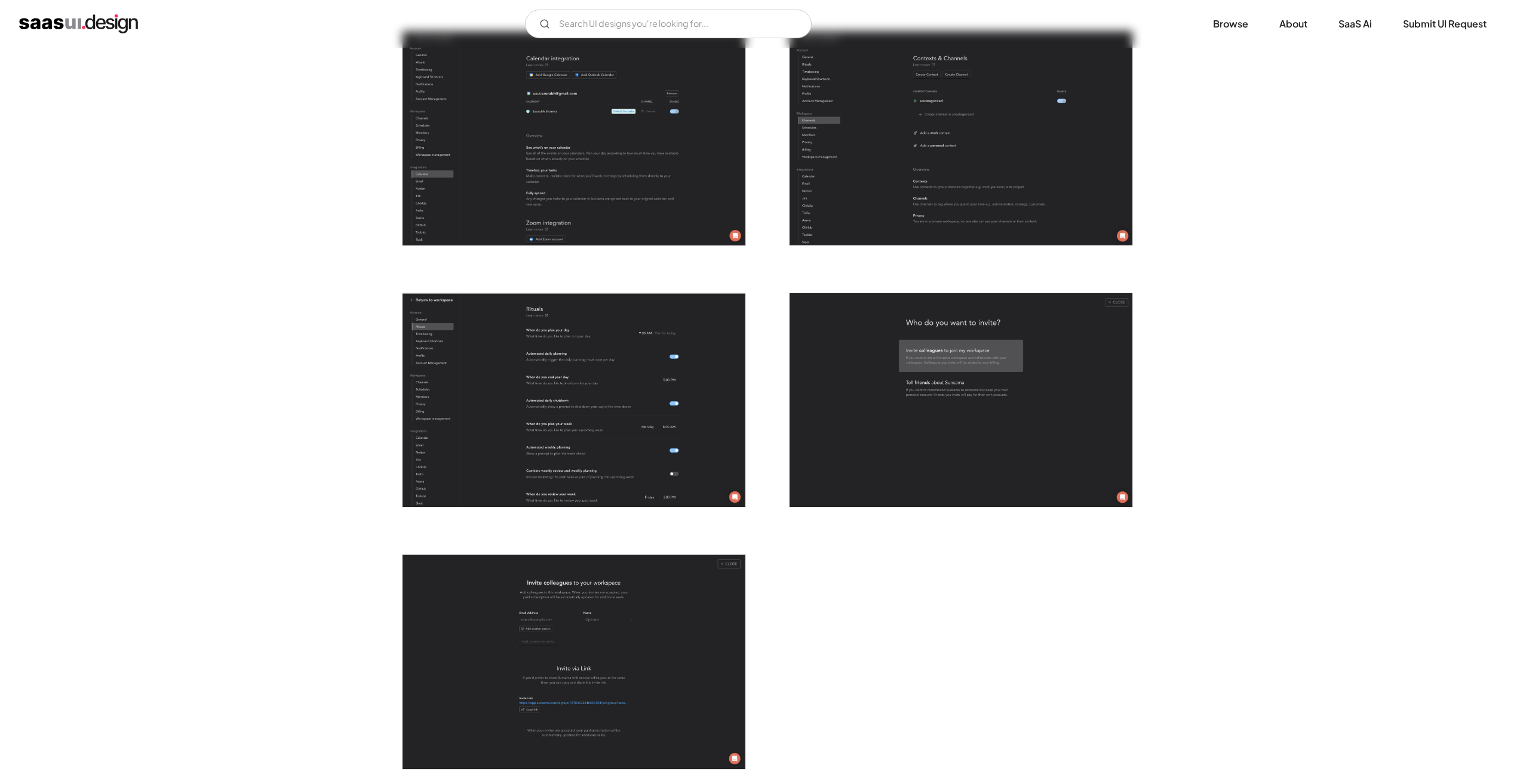
scroll to position [2926, 0]
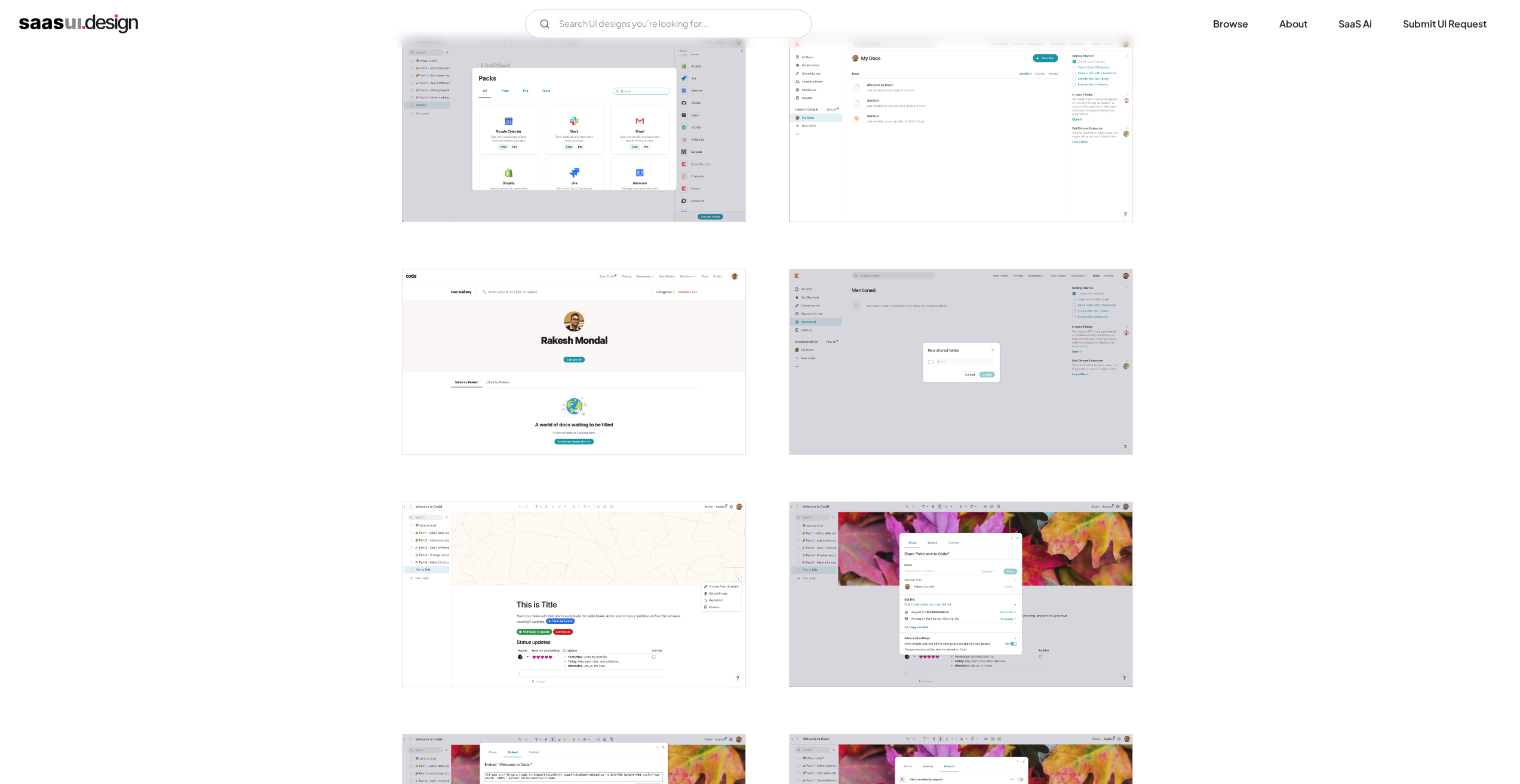
scroll to position [1493, 0]
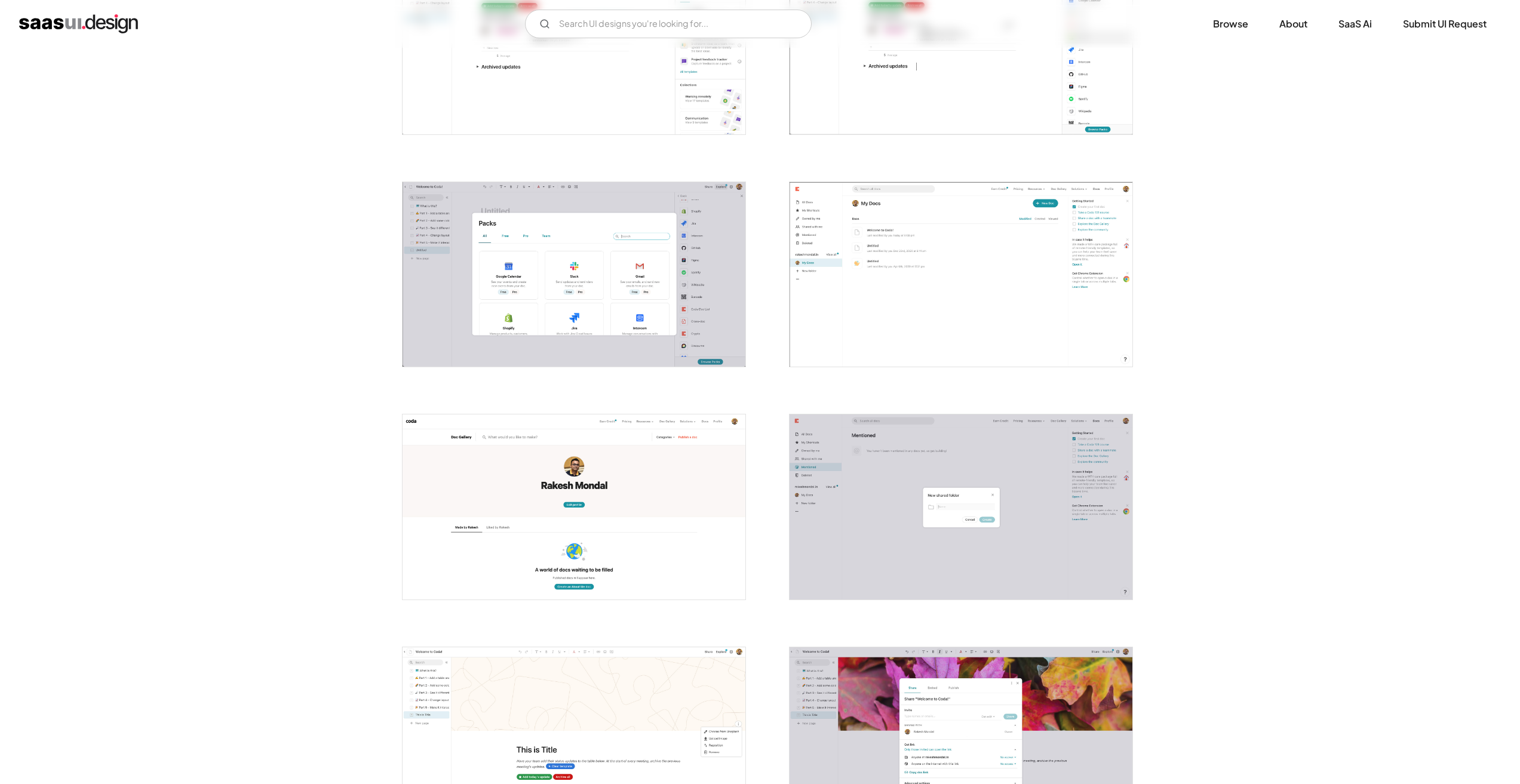
click at [986, 271] on img "open lightbox" at bounding box center [962, 274] width 343 height 185
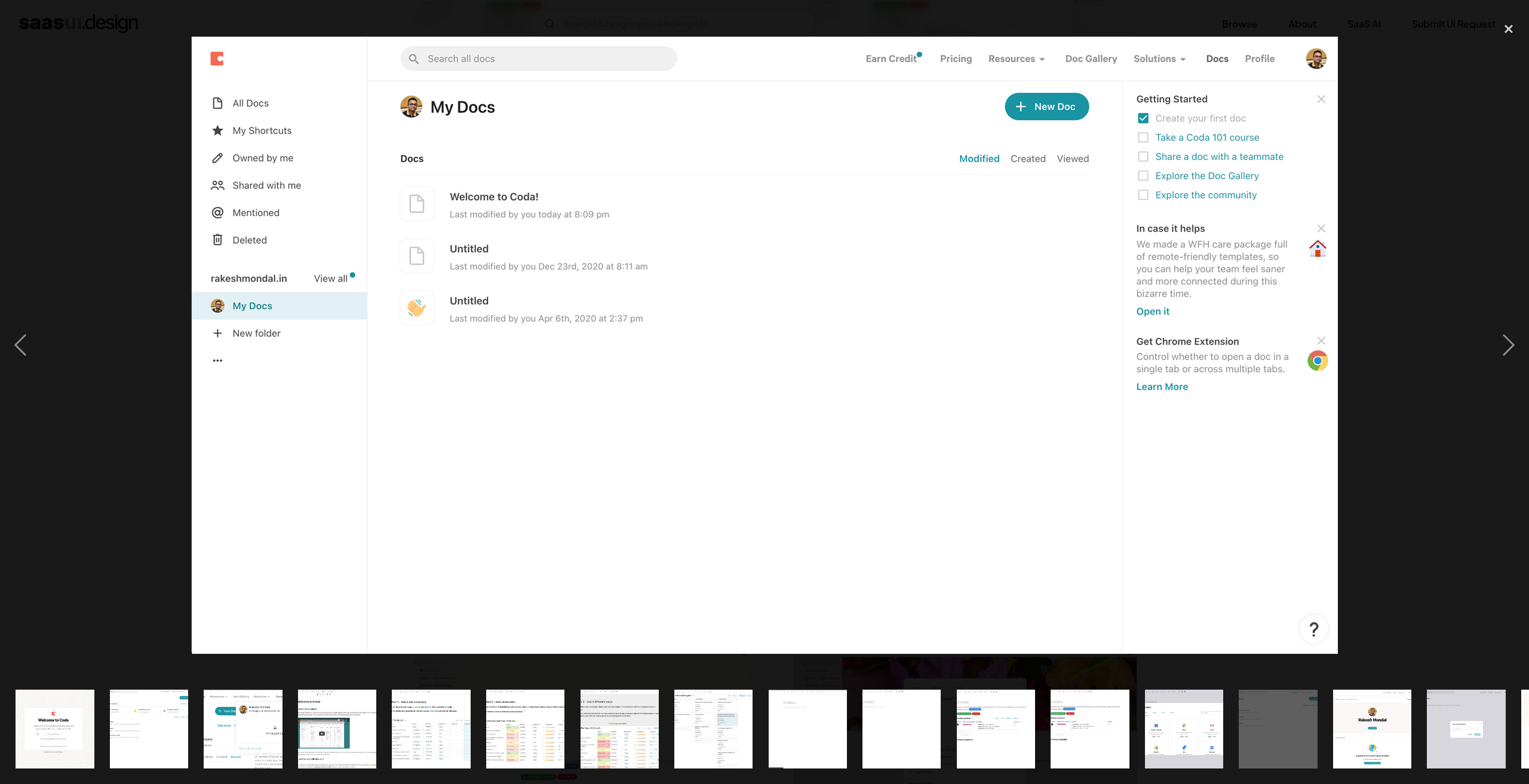
click at [135, 364] on div at bounding box center [764, 344] width 1529 height 659
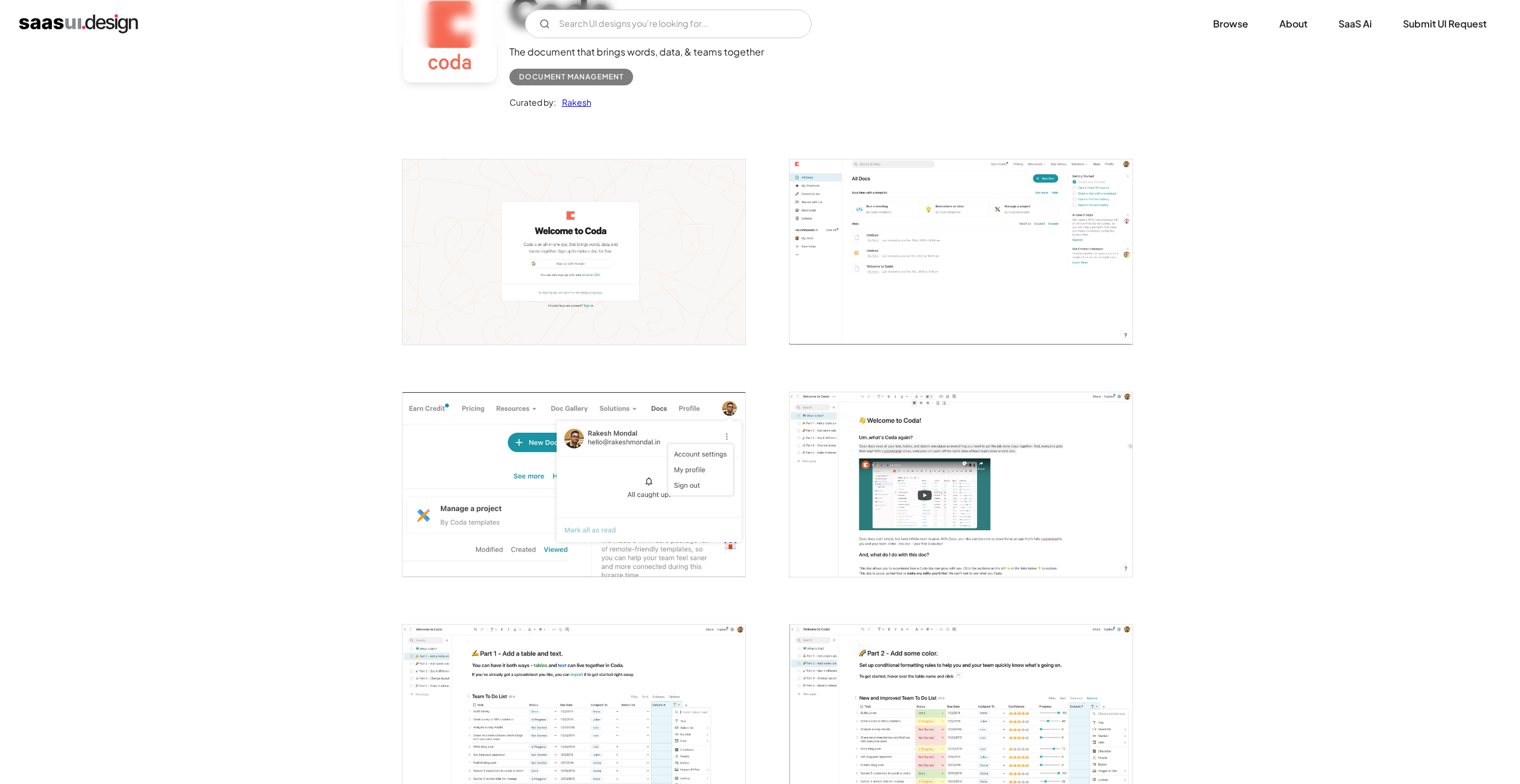
scroll to position [0, 0]
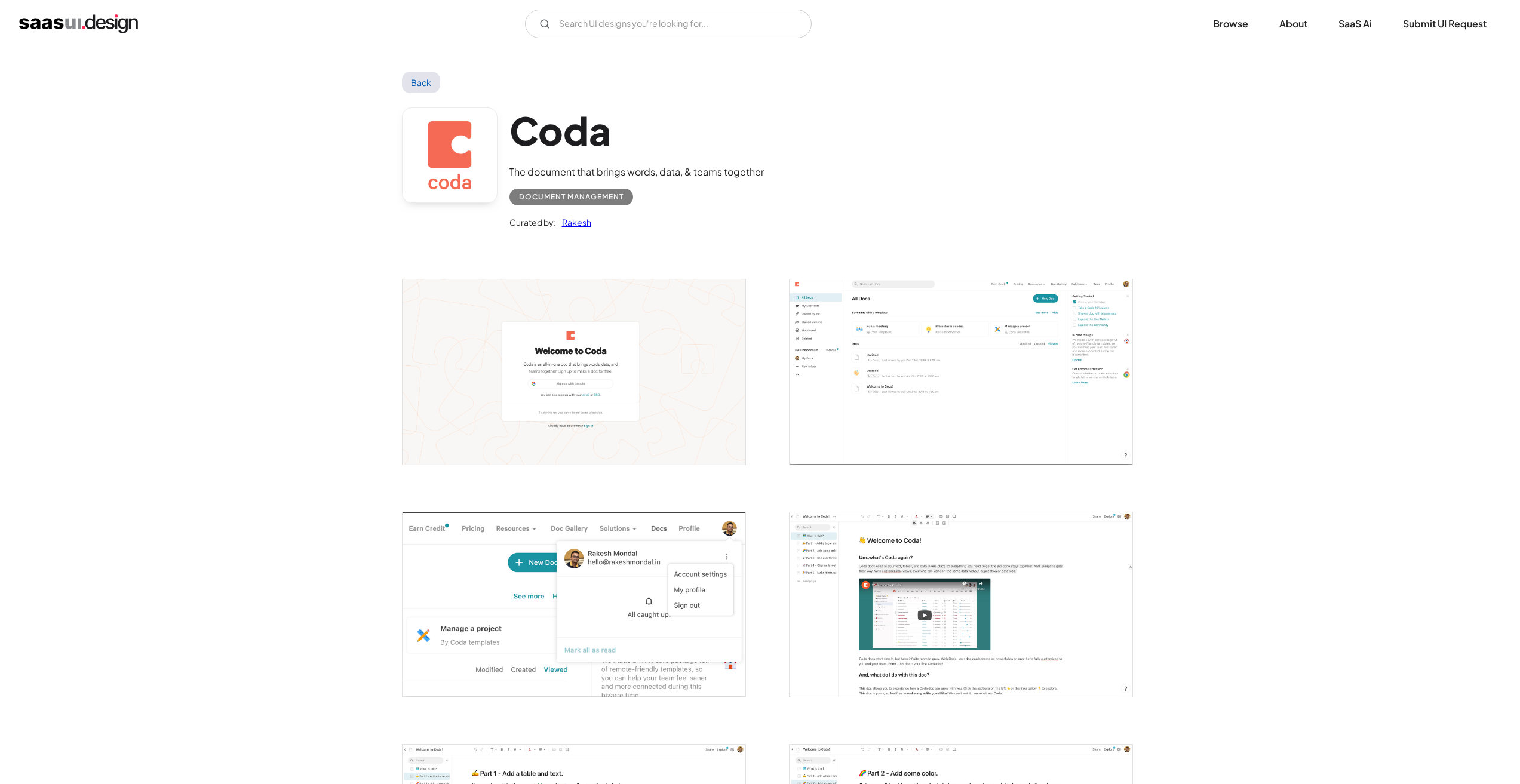
click at [917, 348] on img "open lightbox" at bounding box center [962, 371] width 343 height 185
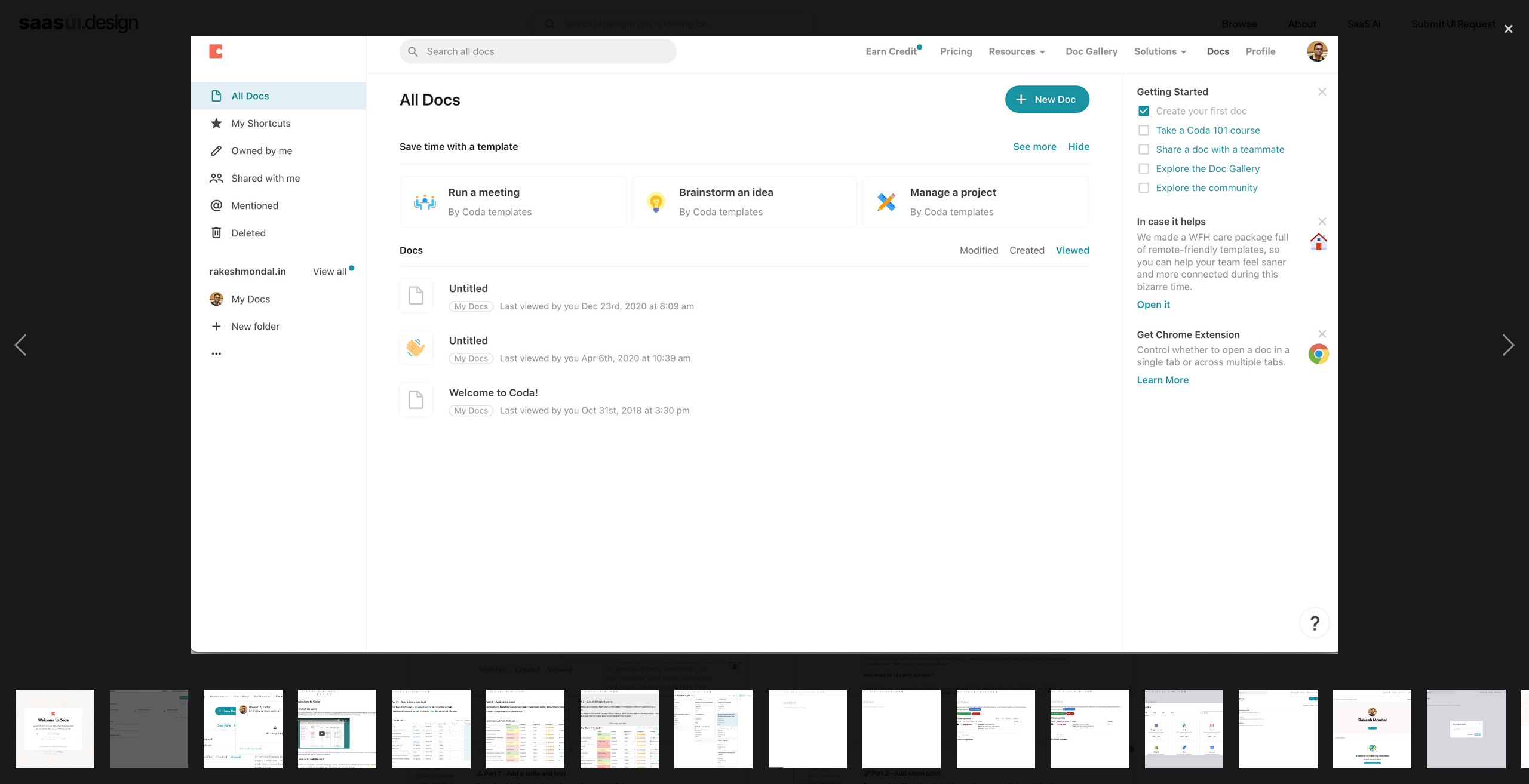
click at [74, 180] on div at bounding box center [764, 344] width 1529 height 659
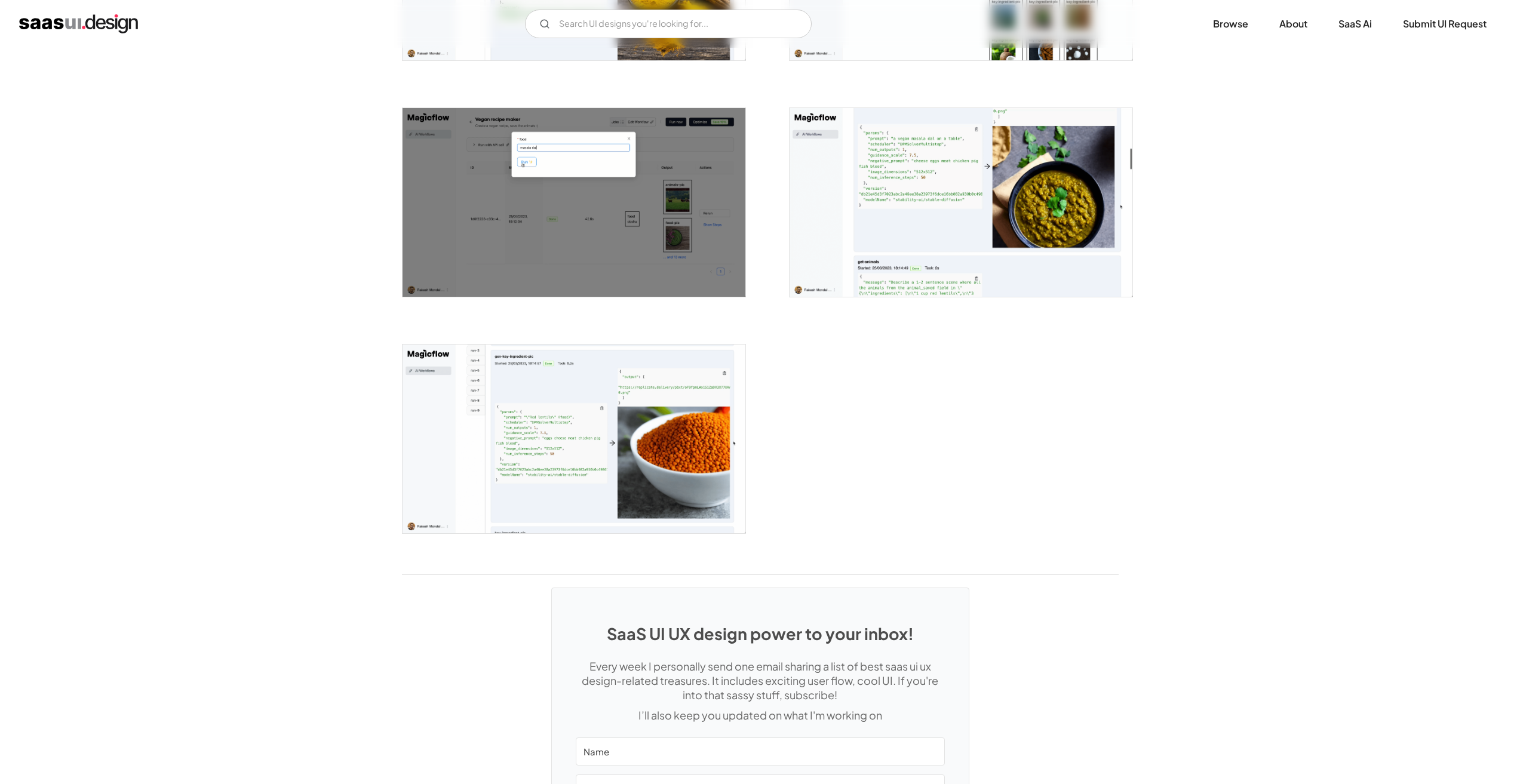
scroll to position [1612, 0]
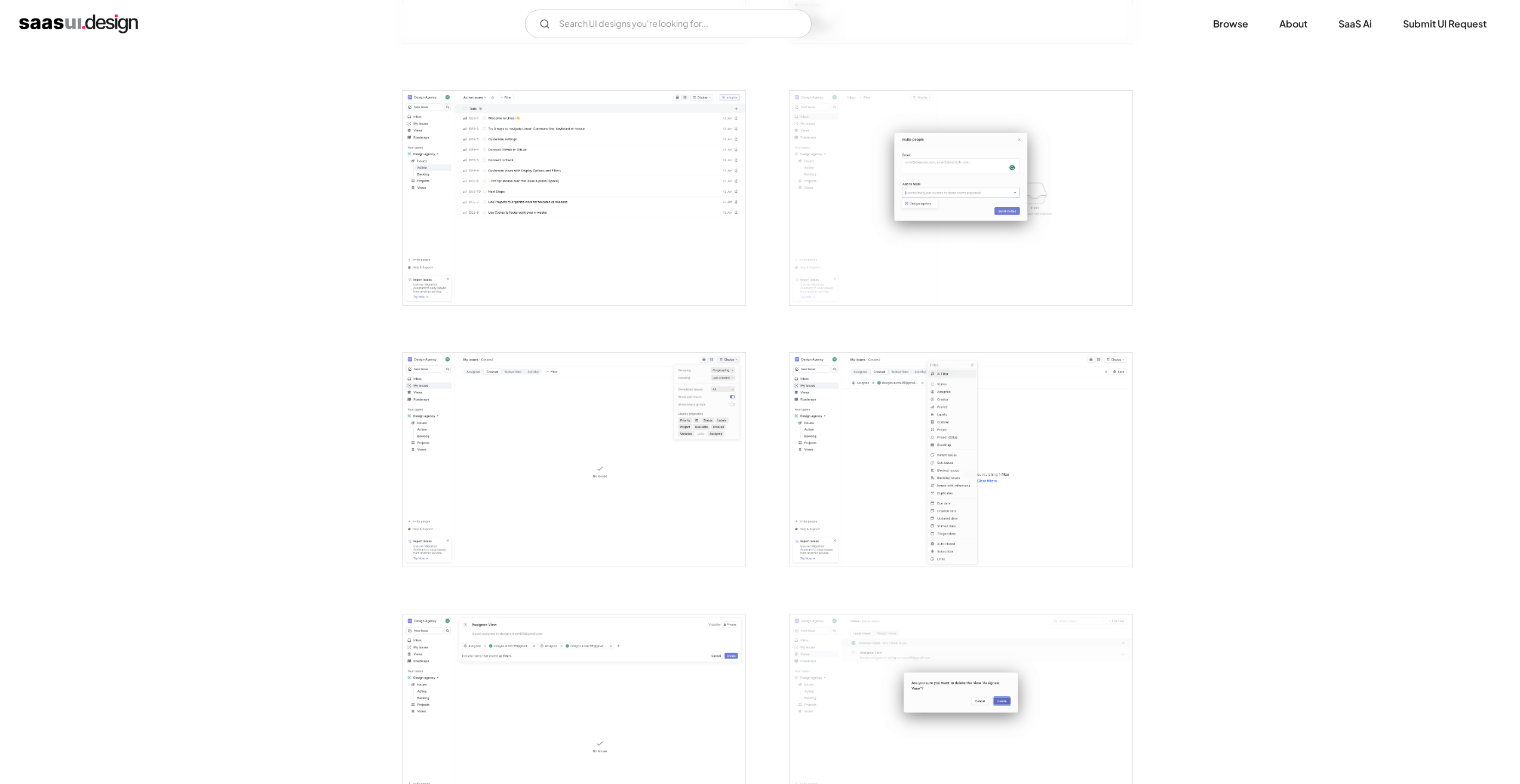
scroll to position [1552, 0]
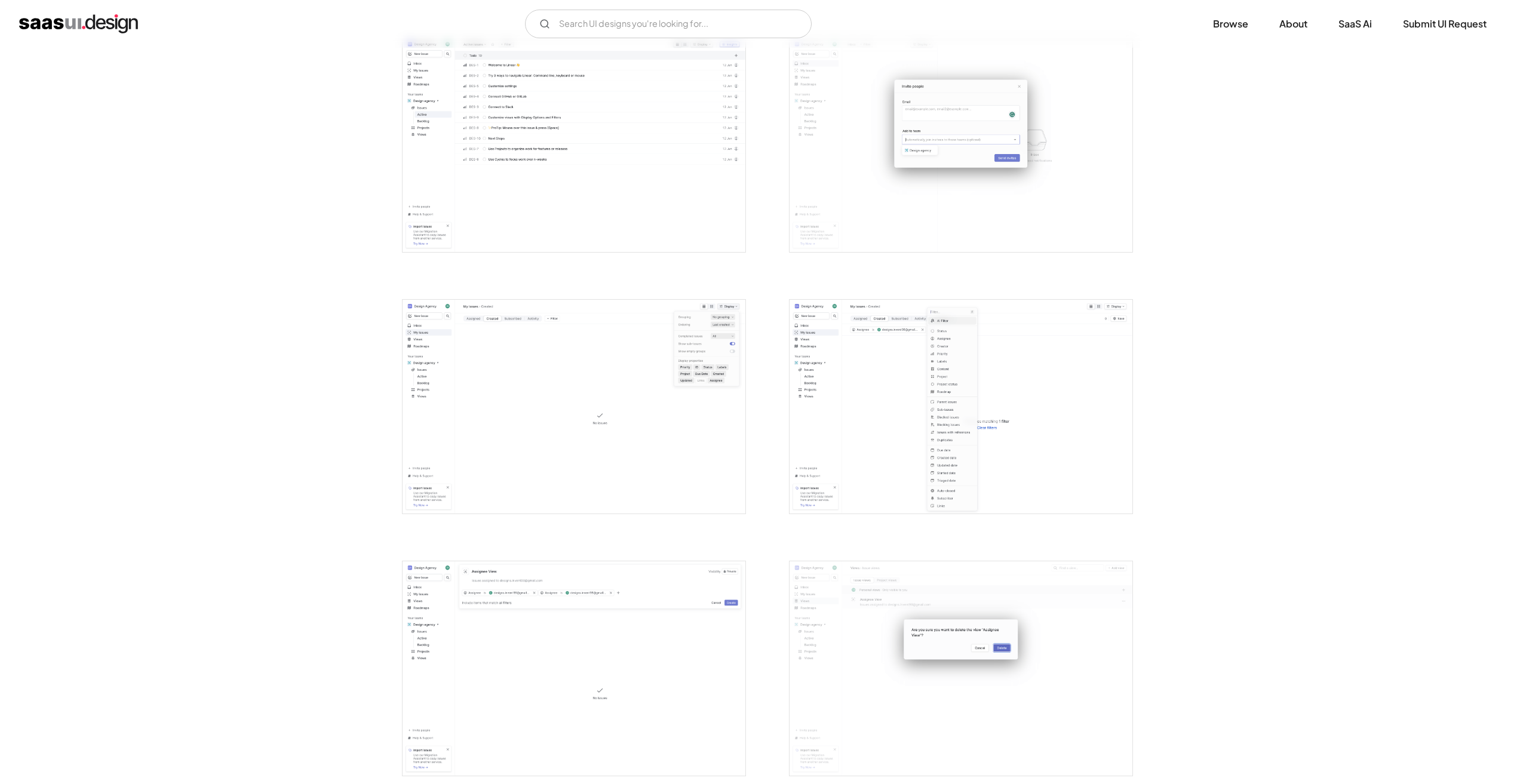
click at [552, 333] on img "open lightbox" at bounding box center [574, 407] width 343 height 215
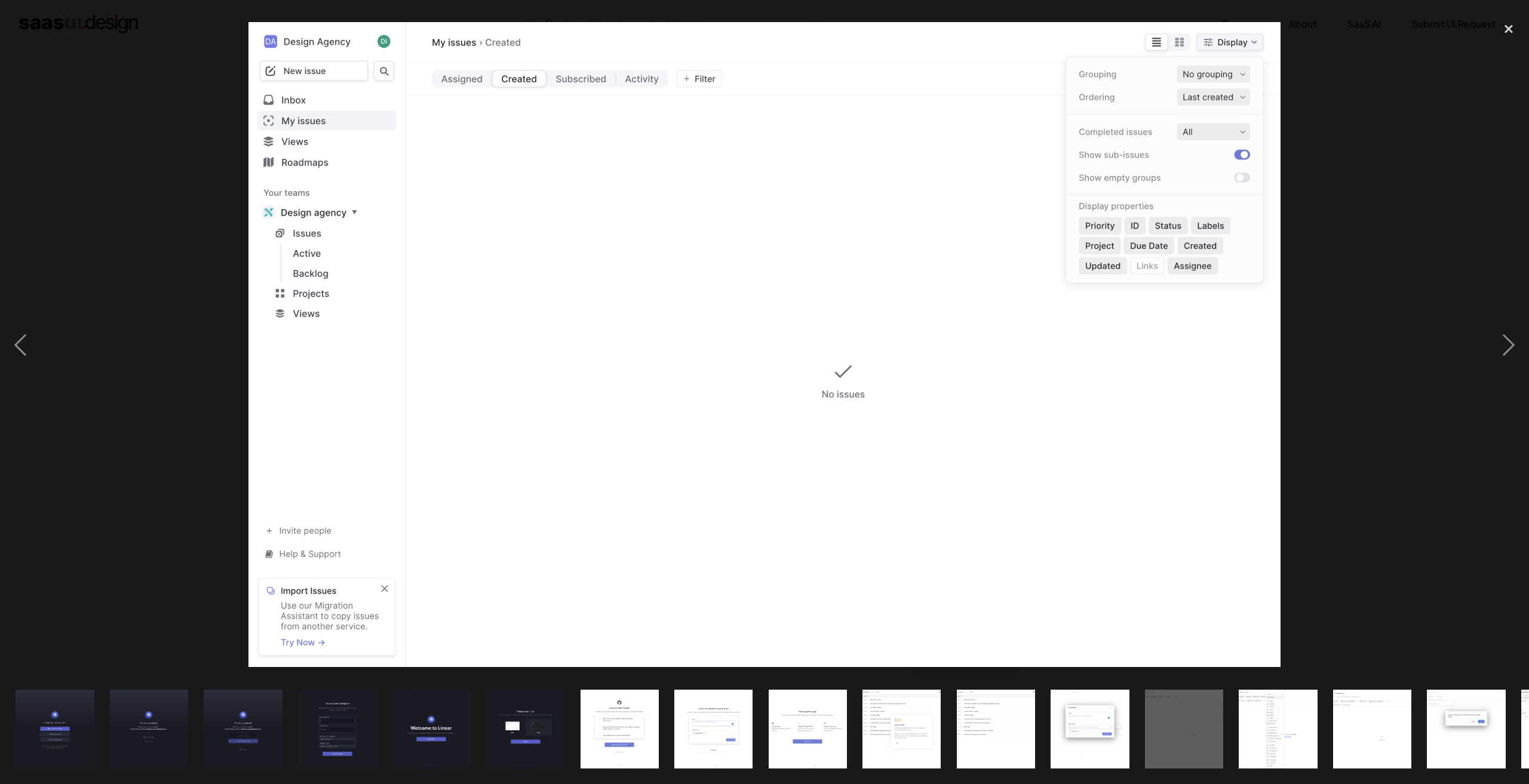
click at [193, 236] on div at bounding box center [764, 344] width 1529 height 659
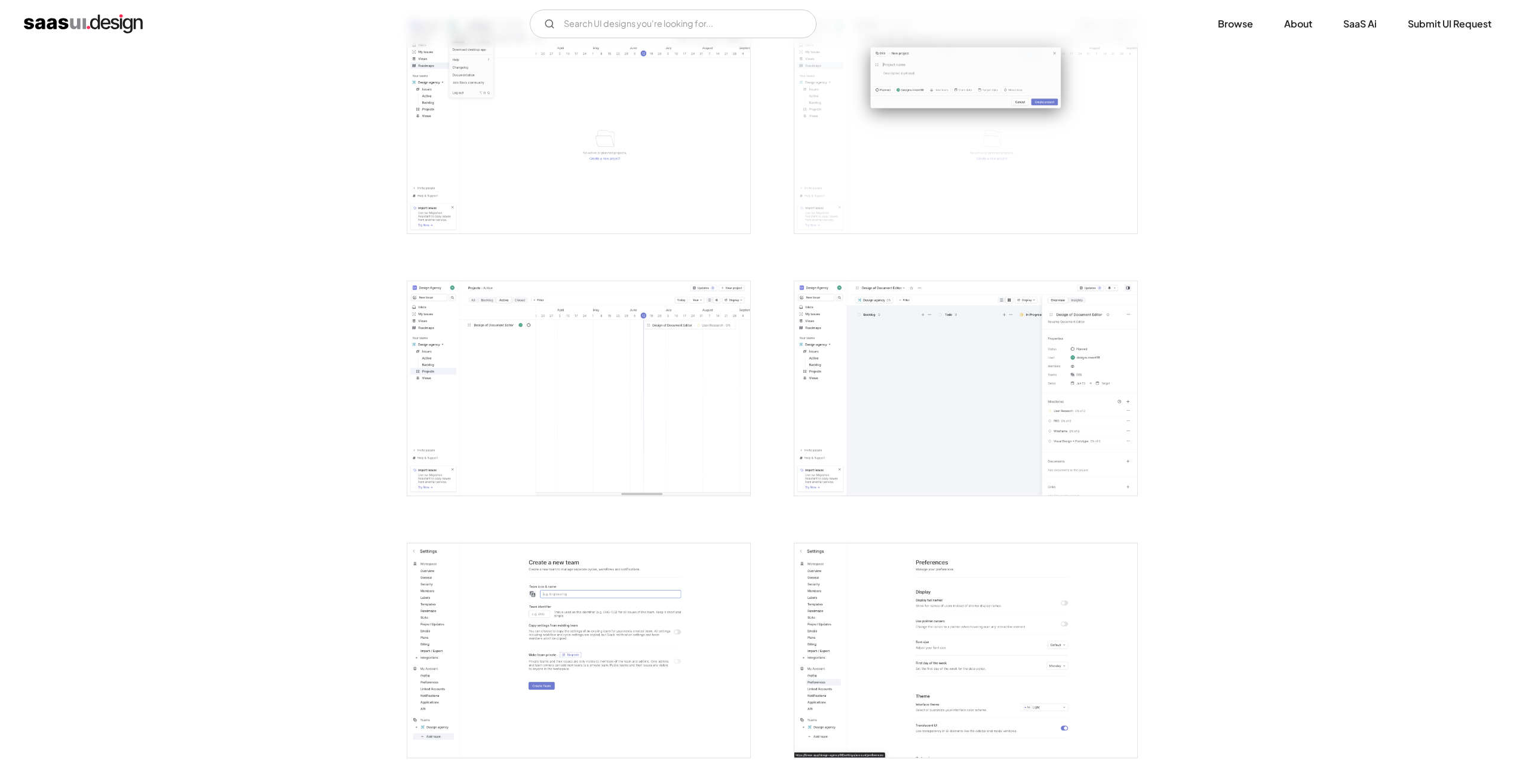
scroll to position [2388, 0]
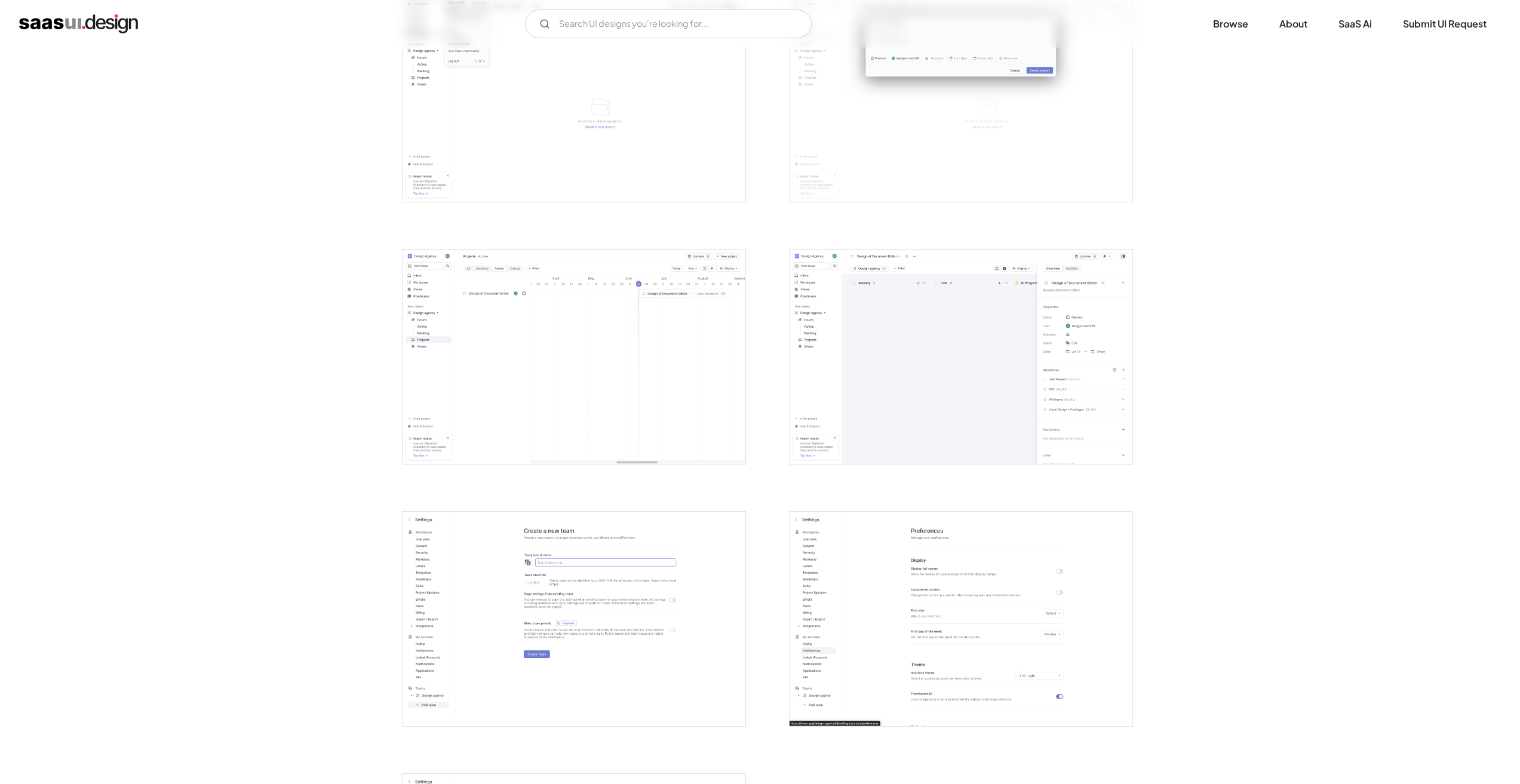
click at [567, 335] on img "open lightbox" at bounding box center [574, 357] width 343 height 215
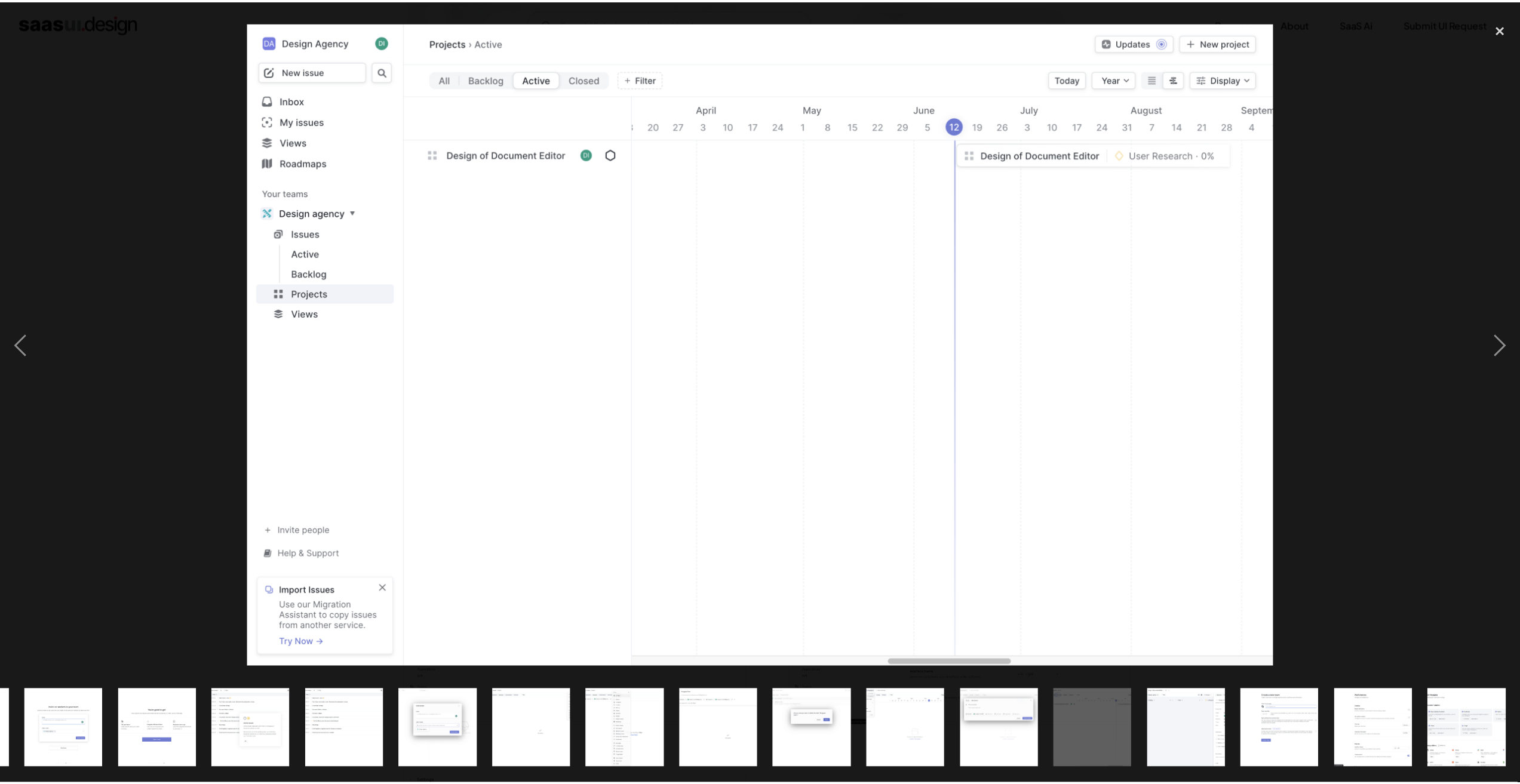
scroll to position [0, 651]
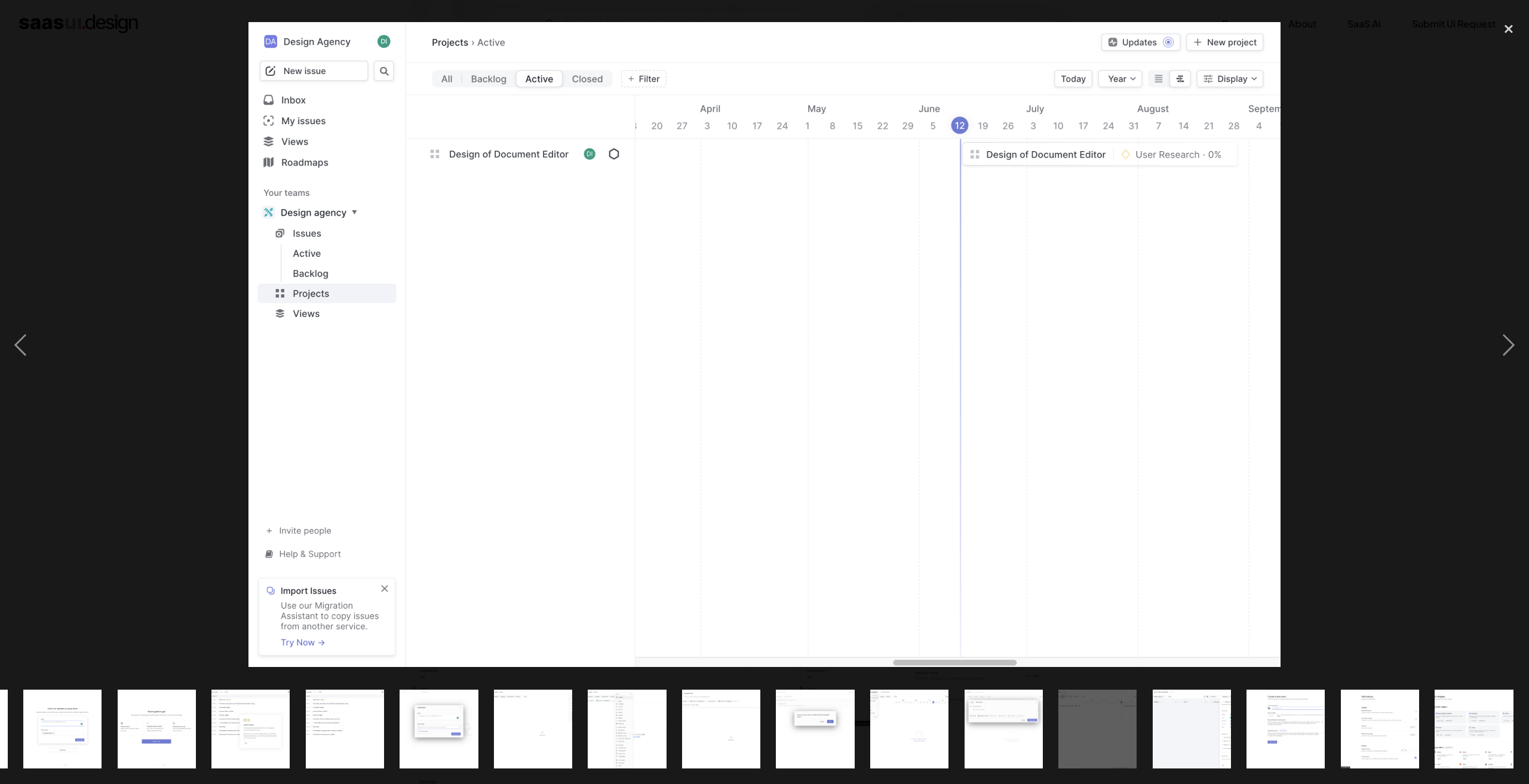
click at [143, 223] on div at bounding box center [764, 344] width 1529 height 659
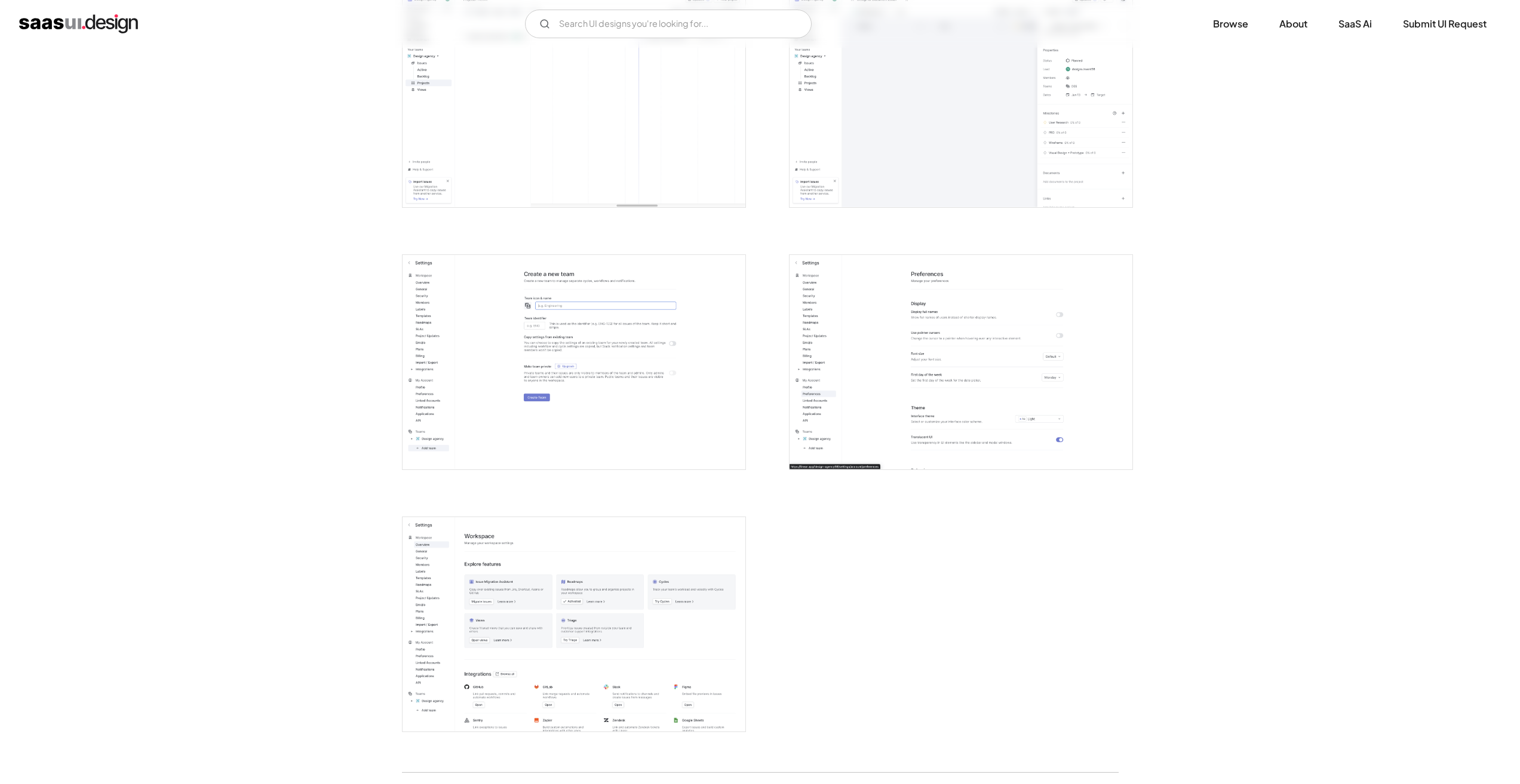
scroll to position [2746, 0]
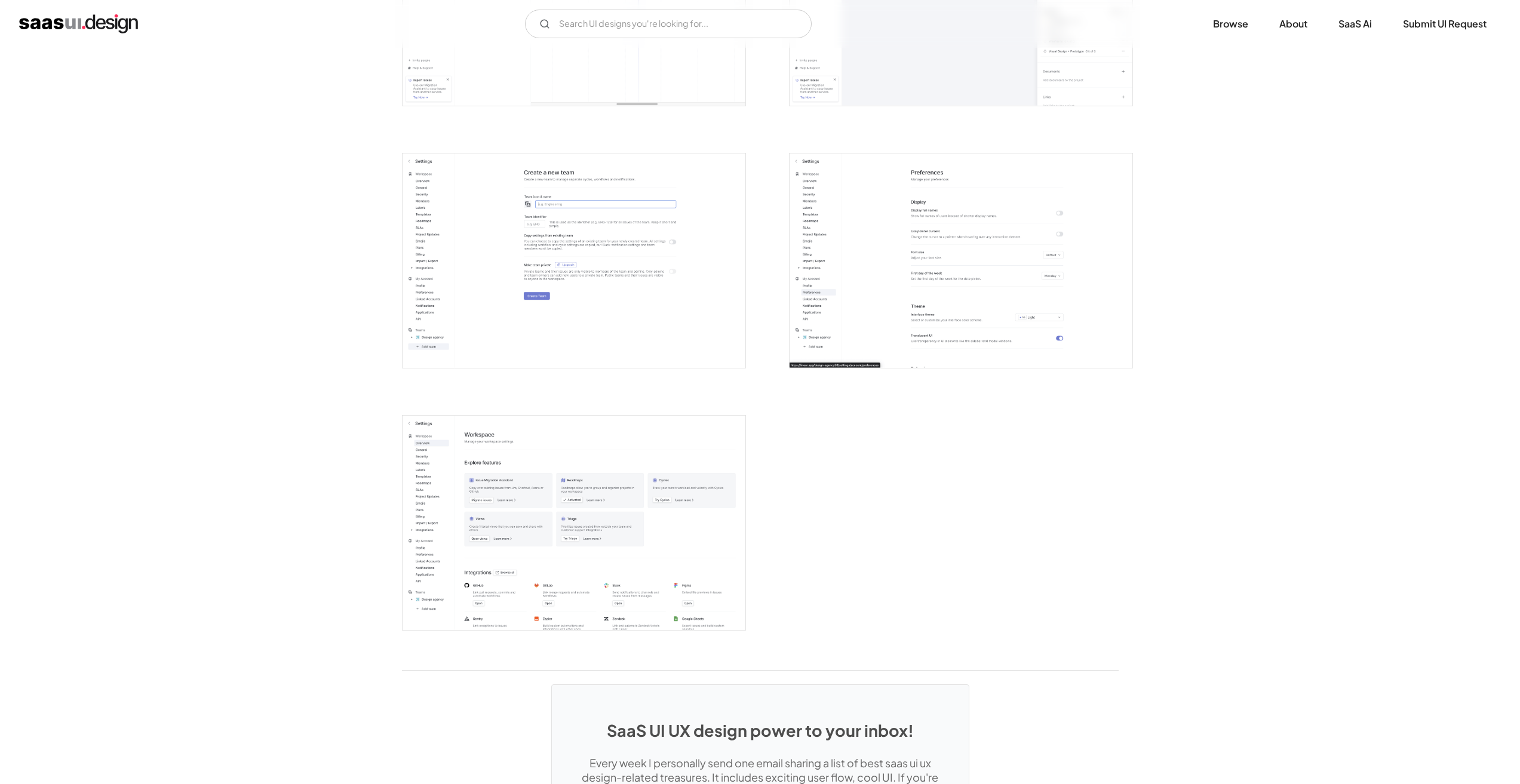
click at [558, 445] on img "open lightbox" at bounding box center [574, 523] width 343 height 215
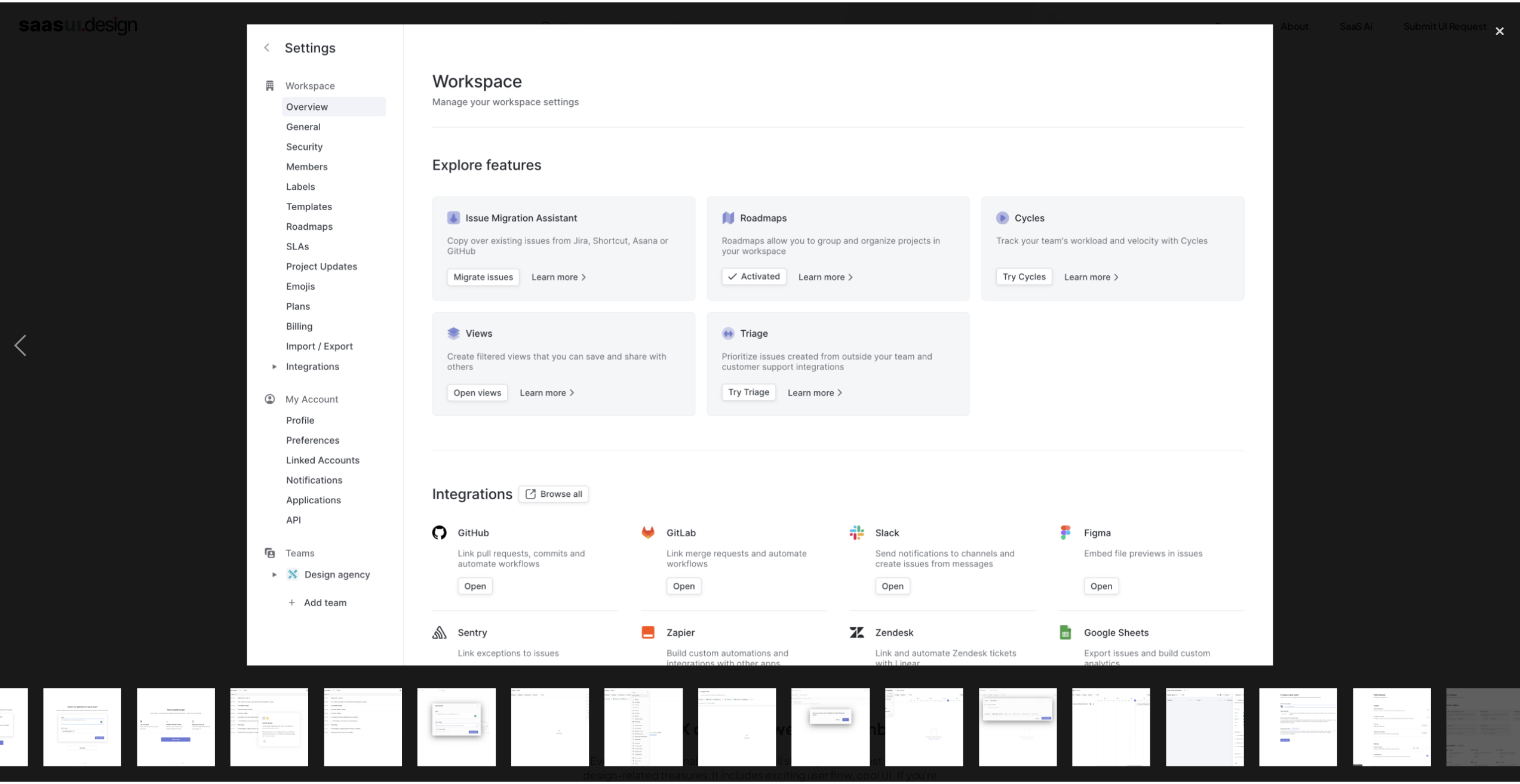
scroll to position [0, 651]
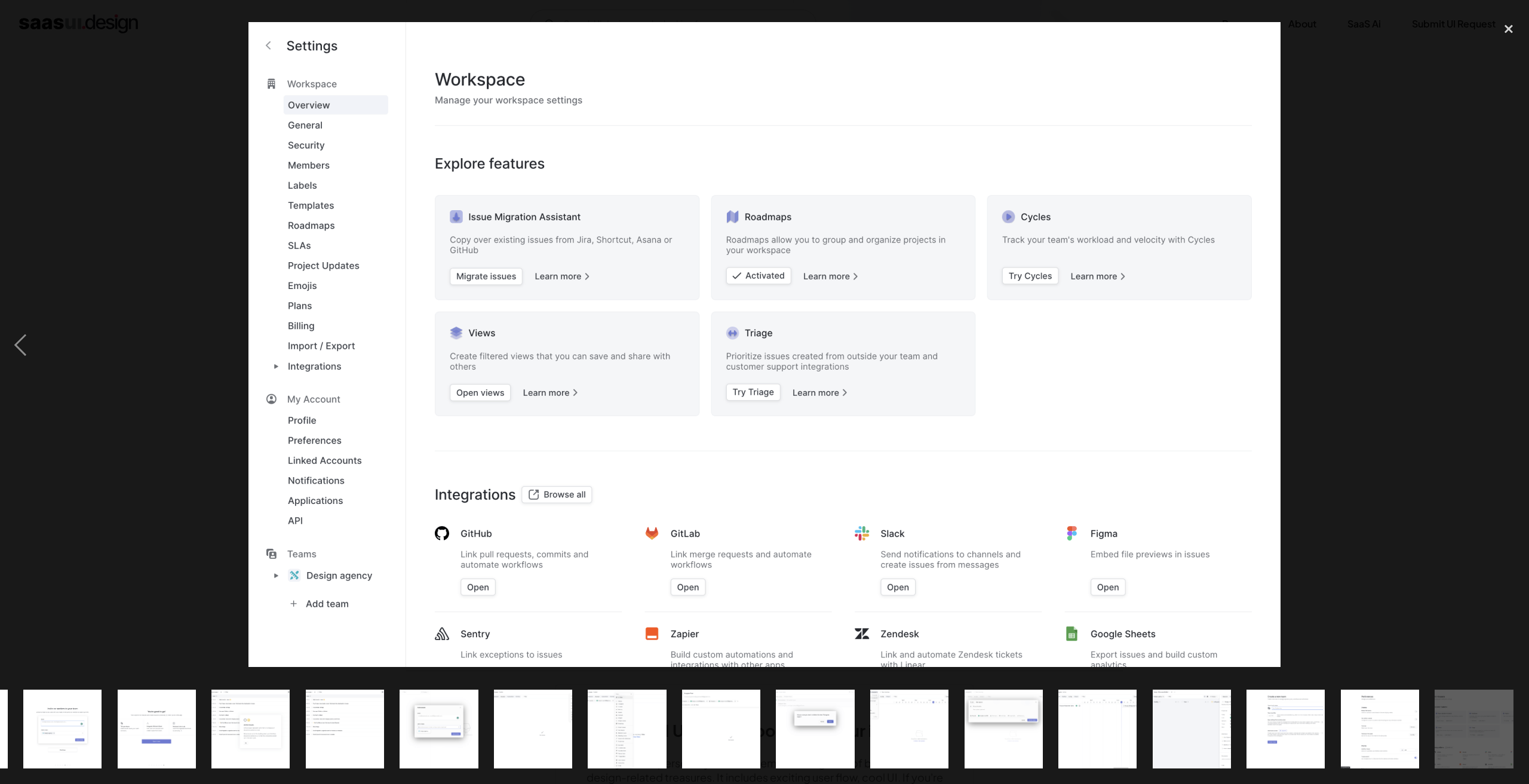
click at [144, 202] on div at bounding box center [764, 344] width 1529 height 659
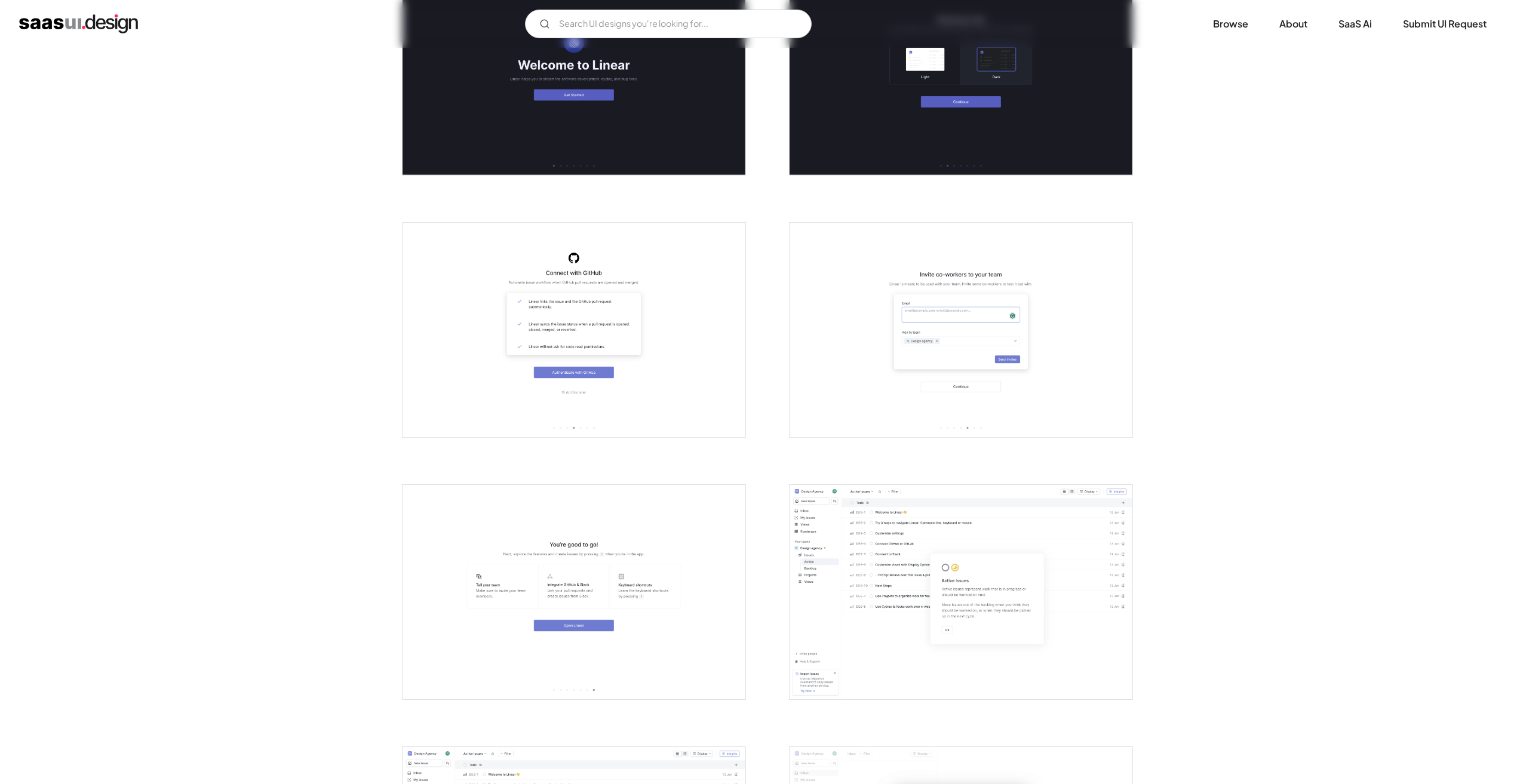
scroll to position [836, 0]
